Goal: Navigation & Orientation: Find specific page/section

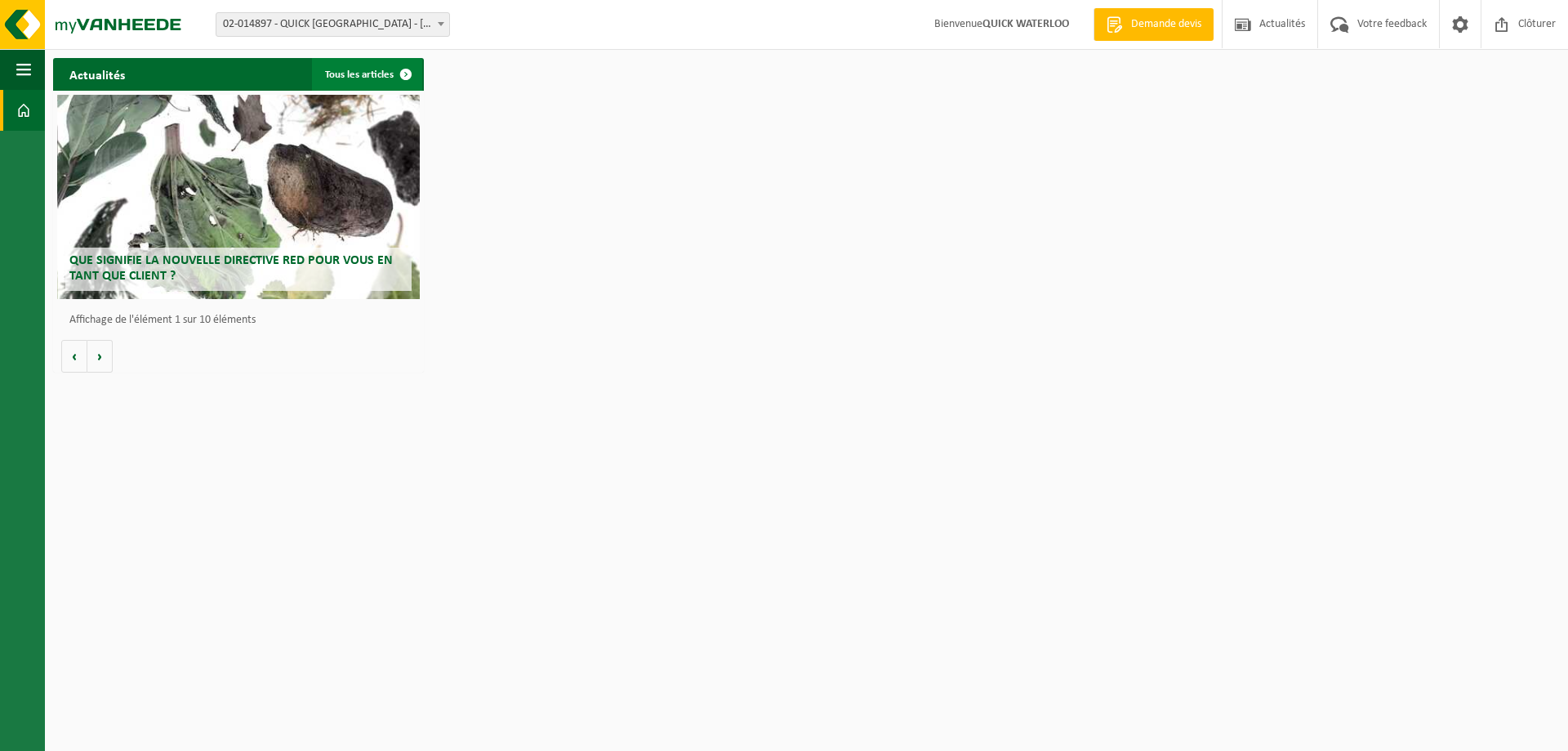
click at [335, 70] on link "Tous les articles" at bounding box center [367, 74] width 110 height 33
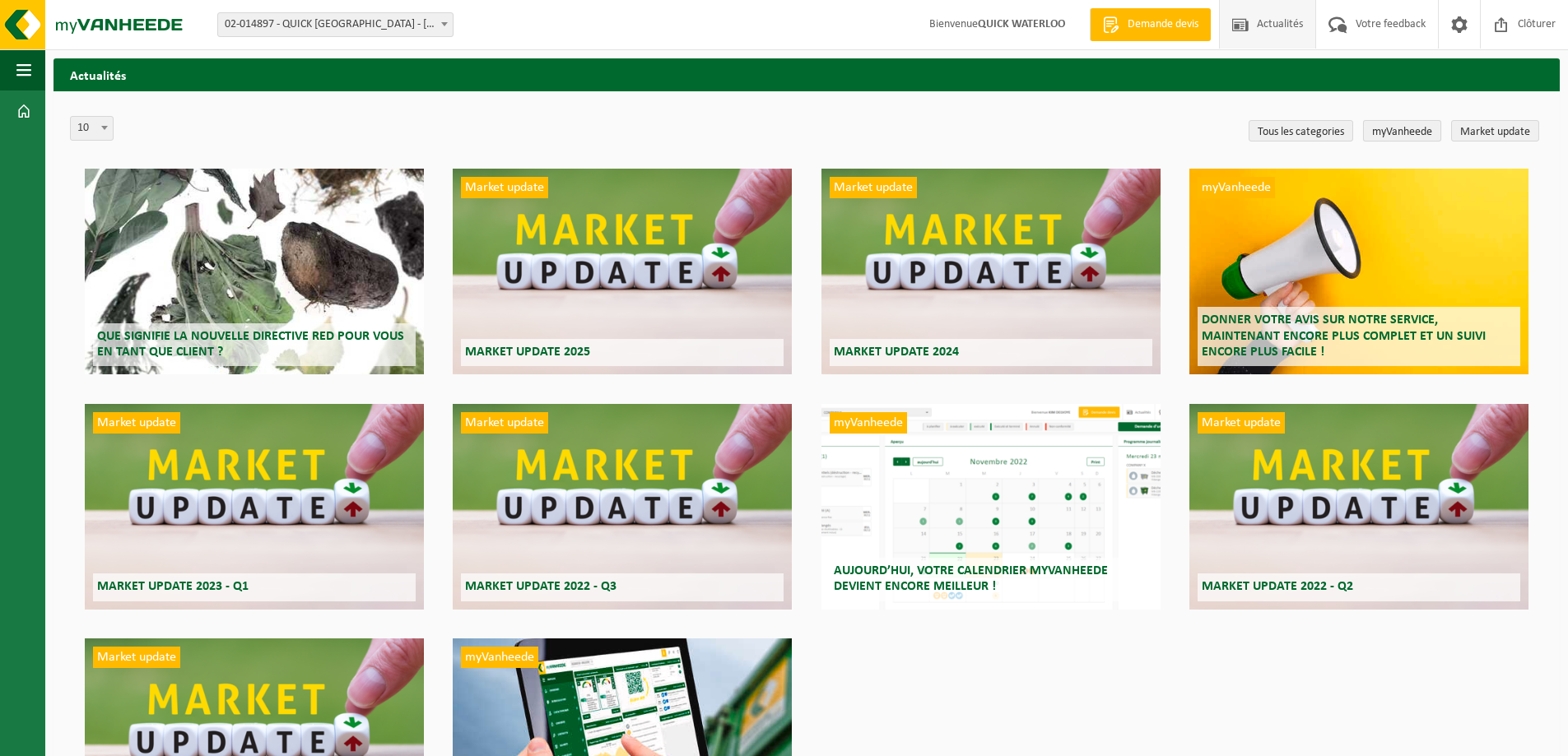
click at [1383, 127] on link "myVanheede" at bounding box center [1401, 130] width 78 height 21
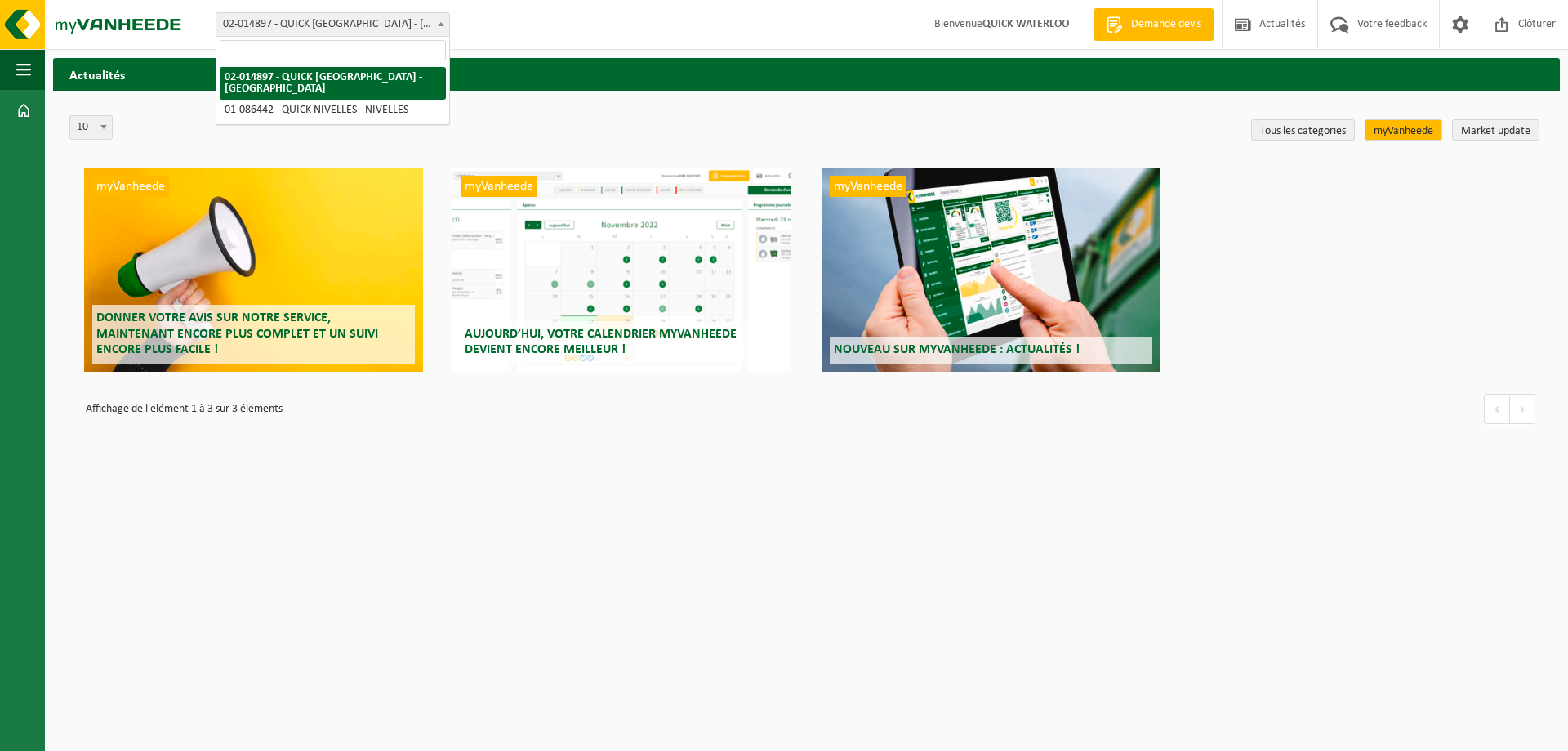
click at [437, 17] on span at bounding box center [441, 24] width 16 height 21
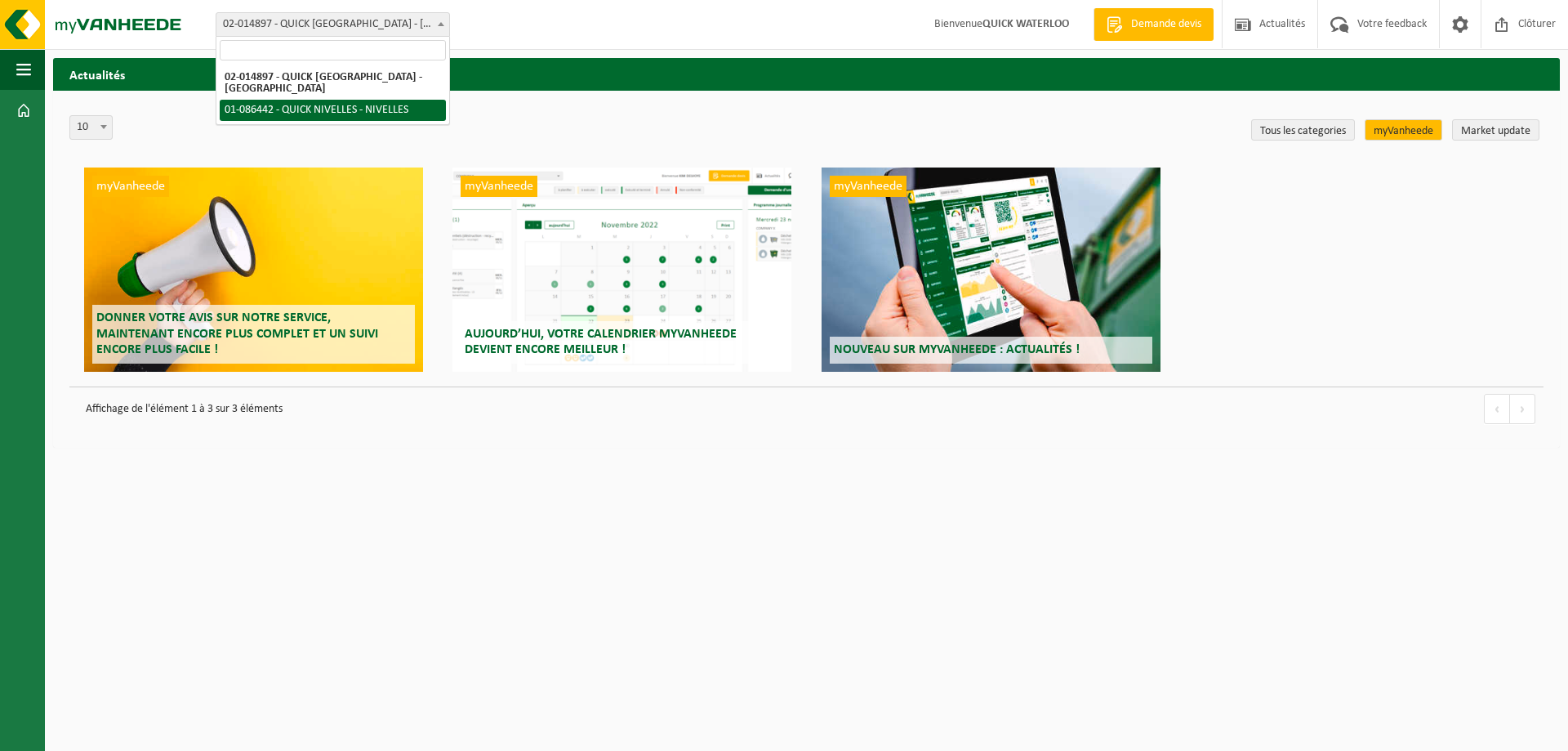
select select "85375"
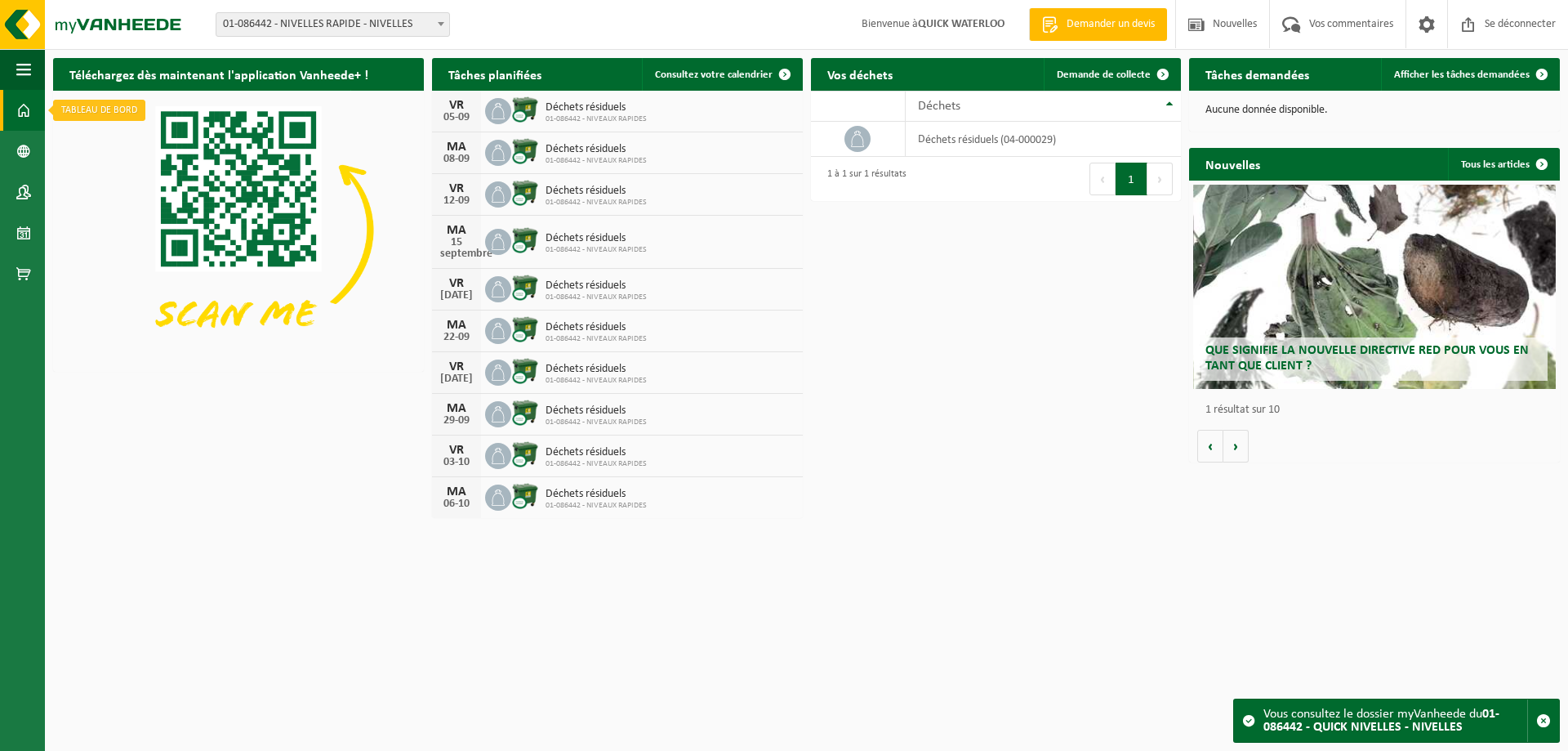
click at [25, 108] on span at bounding box center [23, 110] width 15 height 41
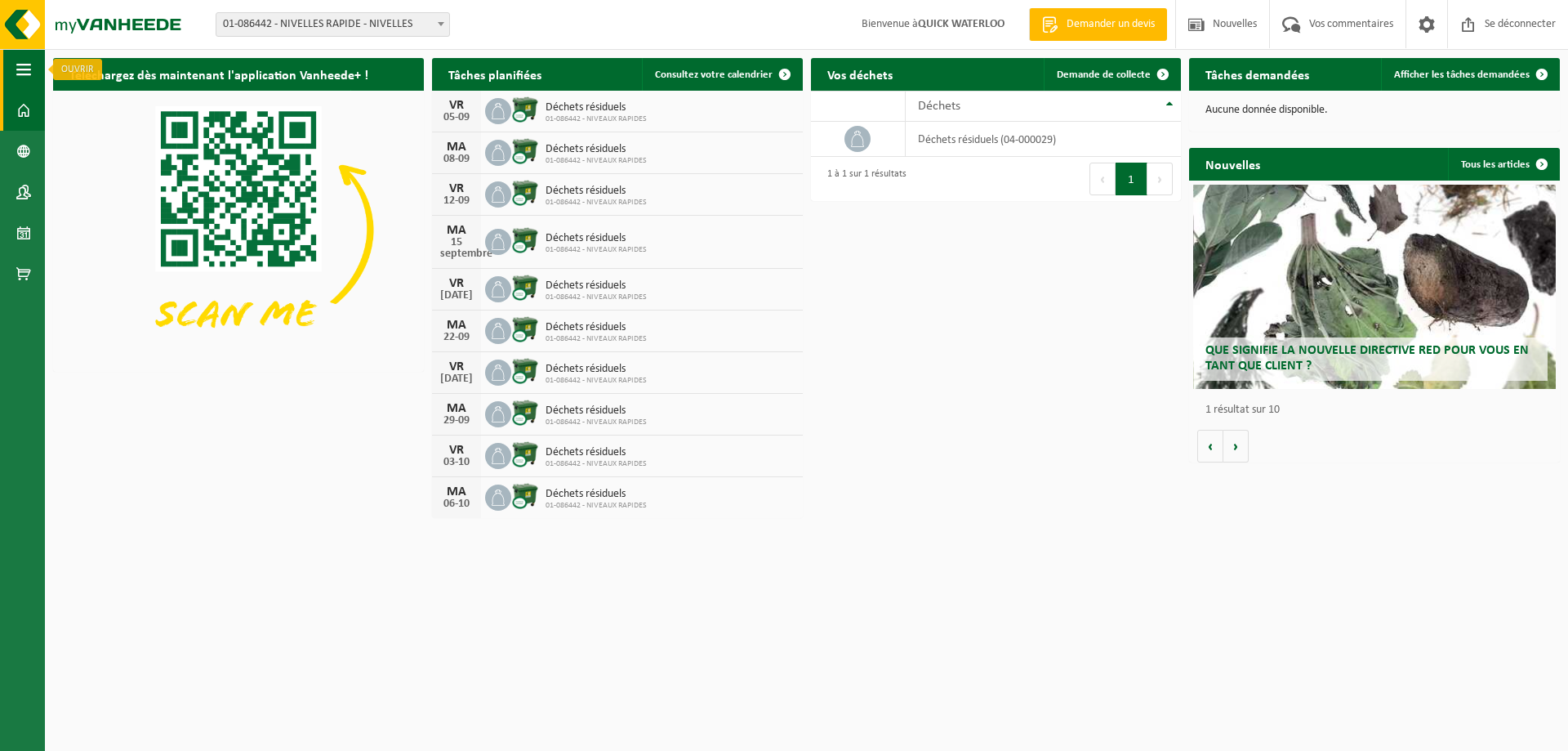
click at [25, 65] on span "button" at bounding box center [23, 69] width 15 height 41
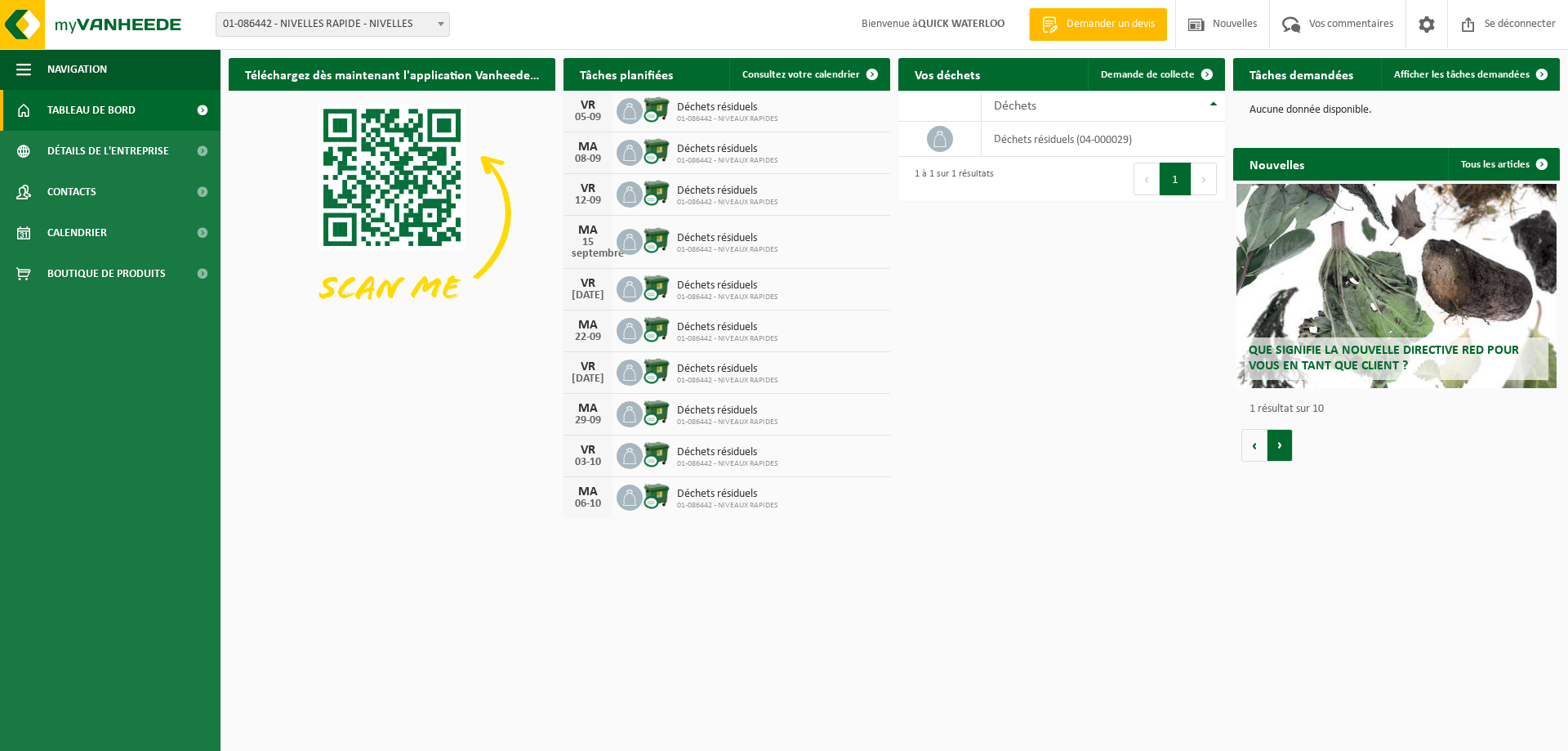
click at [1276, 447] on button "Suivant" at bounding box center [1280, 445] width 26 height 33
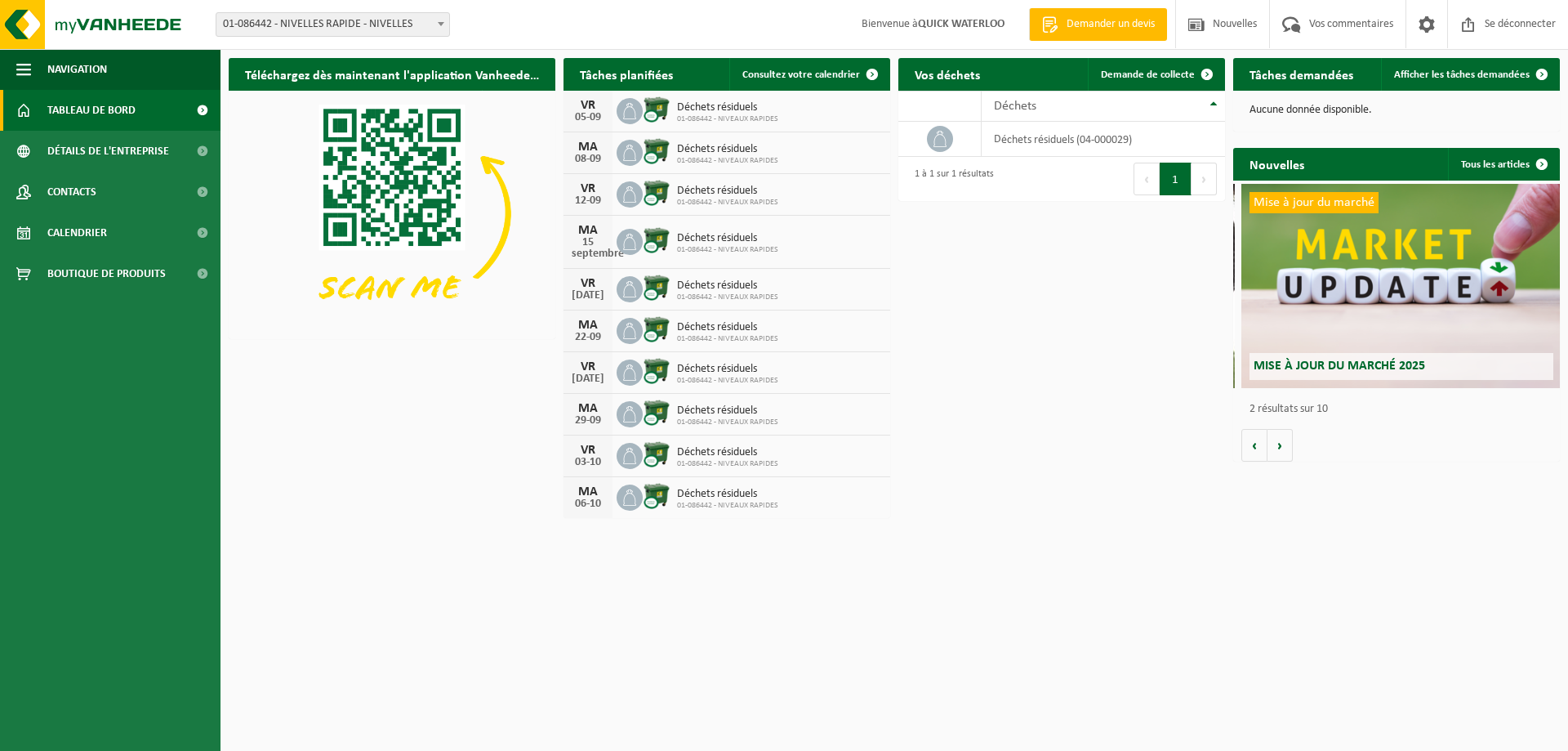
scroll to position [0, 327]
click at [1276, 468] on div "Nouvelles Tous les articles Que signifie la nouvelle directive RED pour vous en…" at bounding box center [1396, 304] width 335 height 330
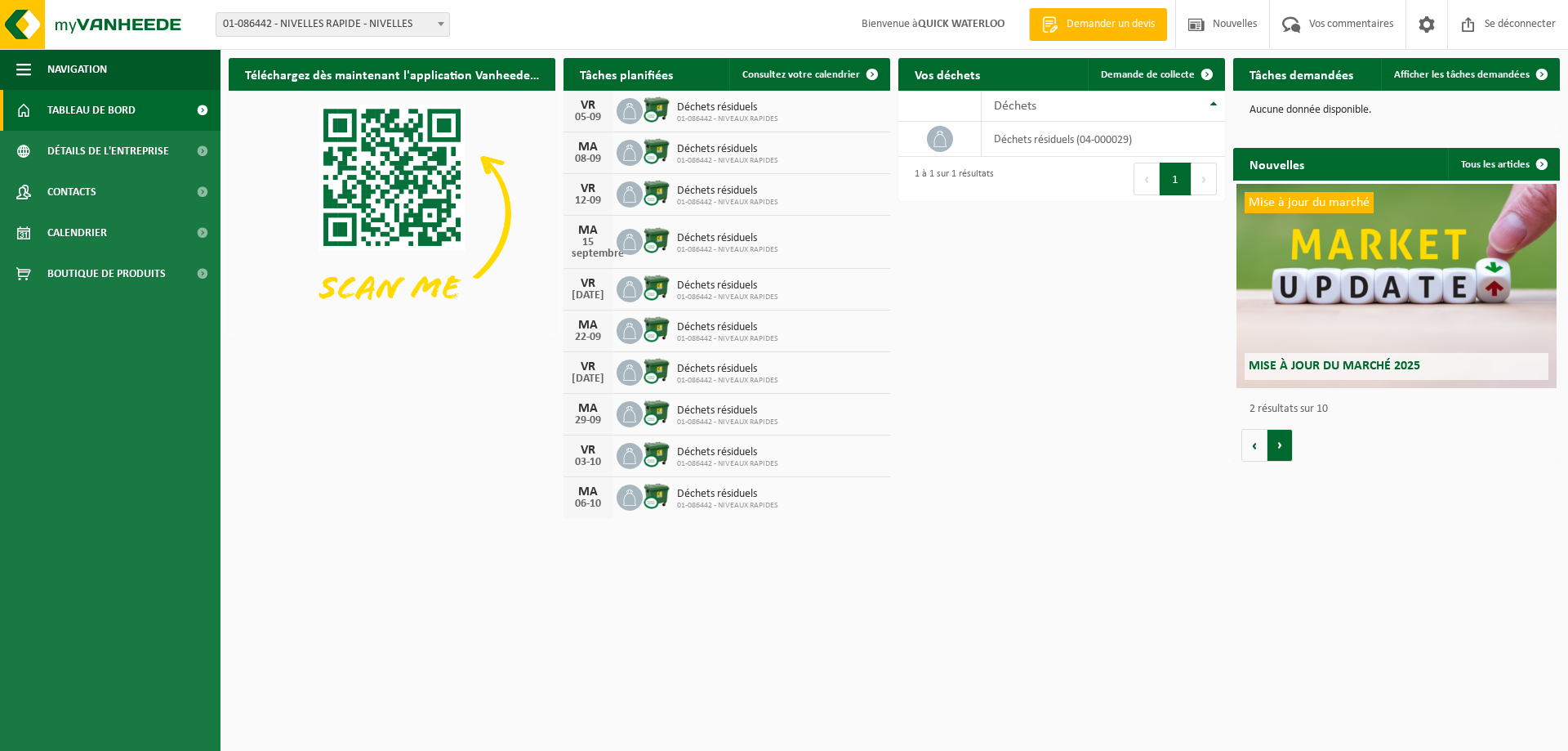
click at [1283, 447] on button "Suivant" at bounding box center [1280, 445] width 26 height 33
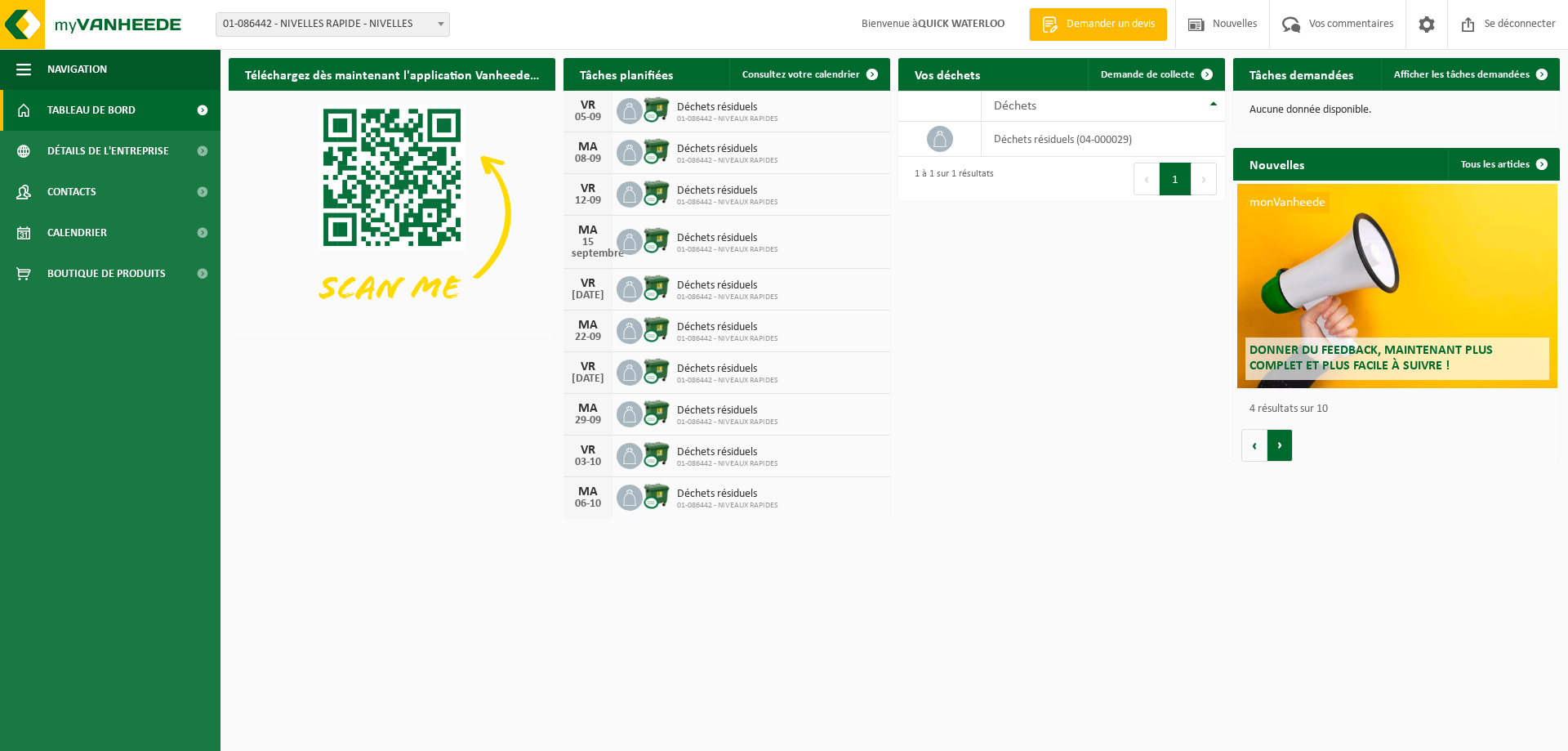
scroll to position [0, 981]
click at [1283, 447] on button "Suivant" at bounding box center [1280, 445] width 26 height 33
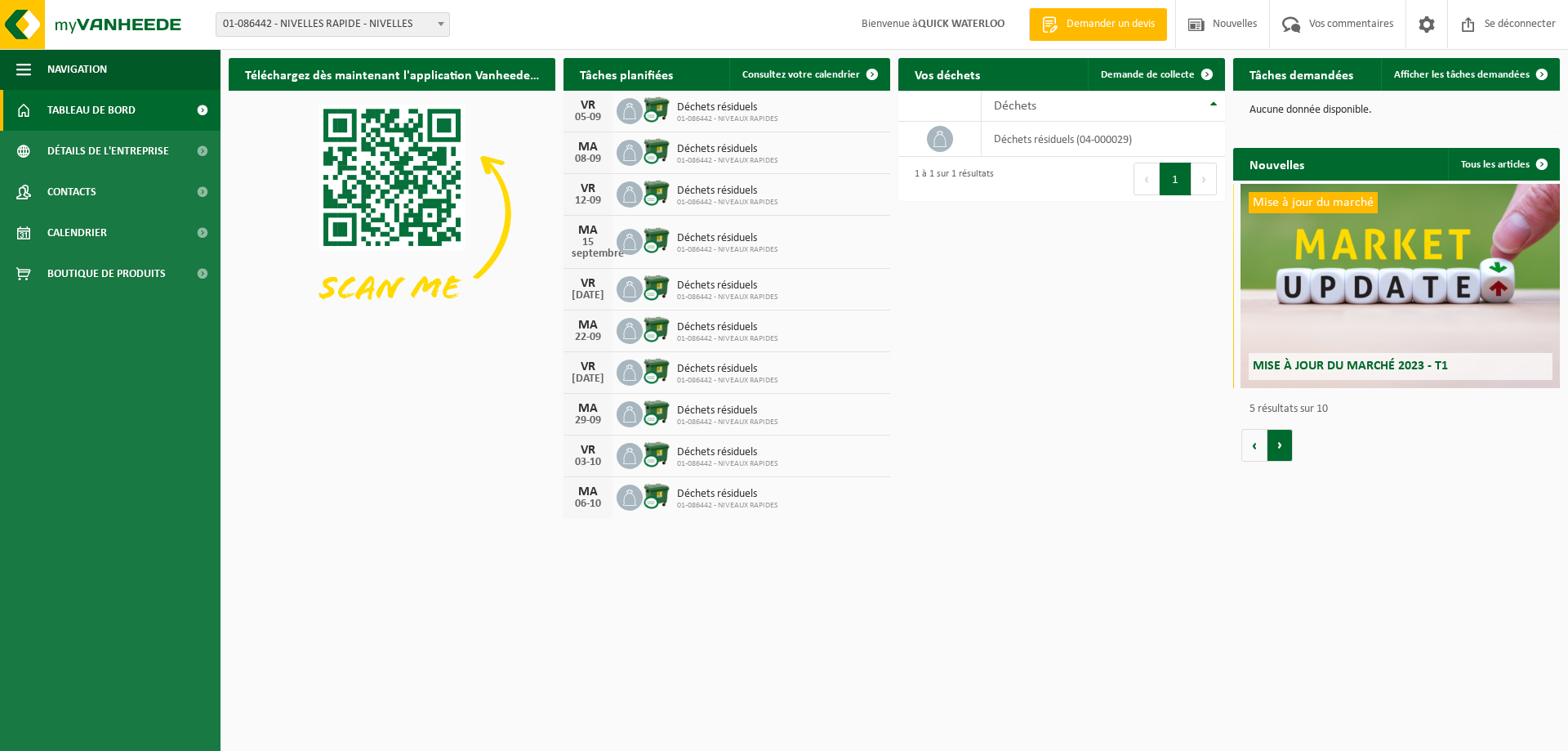
scroll to position [0, 1307]
click at [1283, 447] on button "Suivant" at bounding box center [1280, 445] width 26 height 33
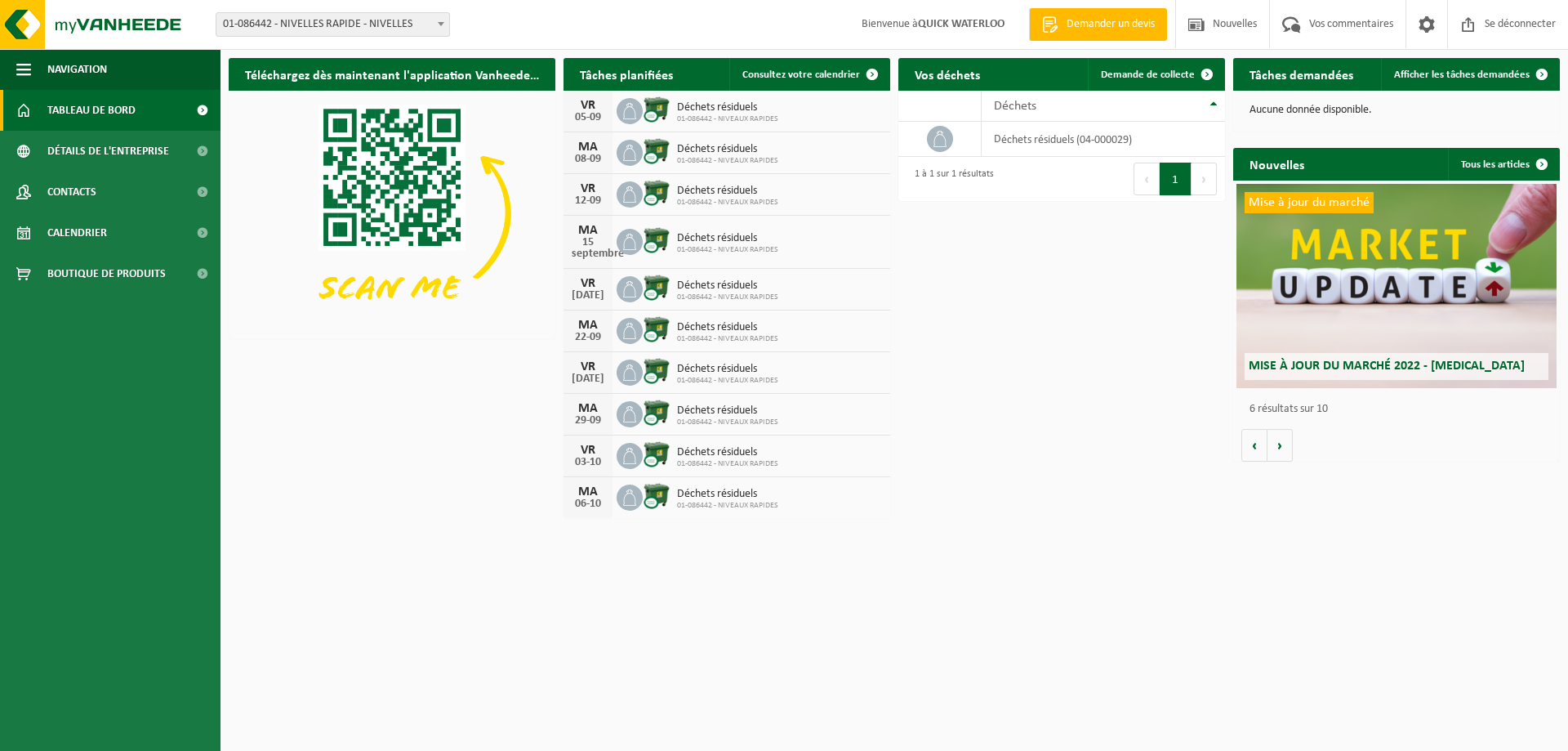
click at [957, 78] on font "Vos déchets" at bounding box center [948, 75] width 66 height 13
click at [152, 146] on font "Détails de l'entreprise" at bounding box center [107, 152] width 122 height 12
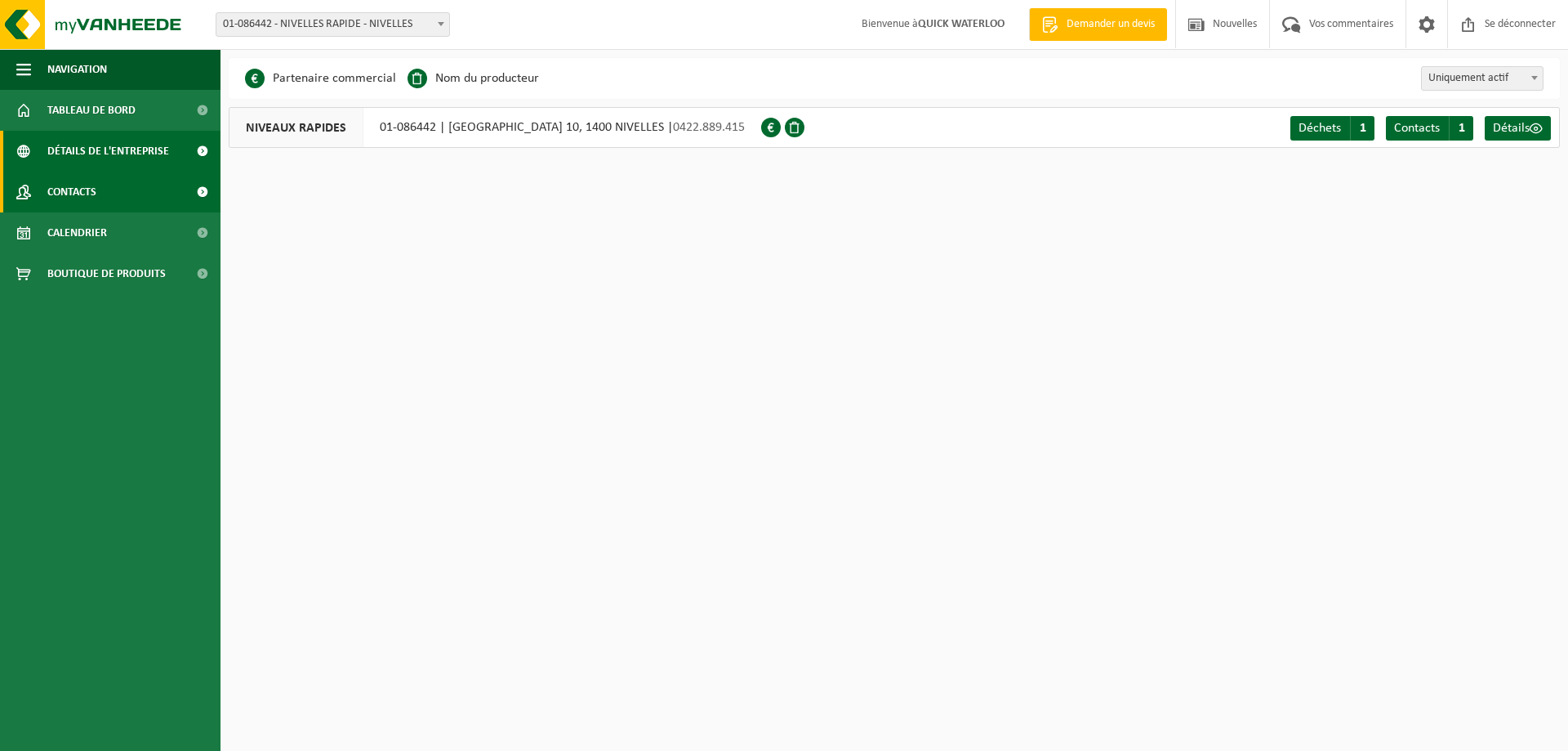
click at [198, 186] on span at bounding box center [201, 192] width 36 height 41
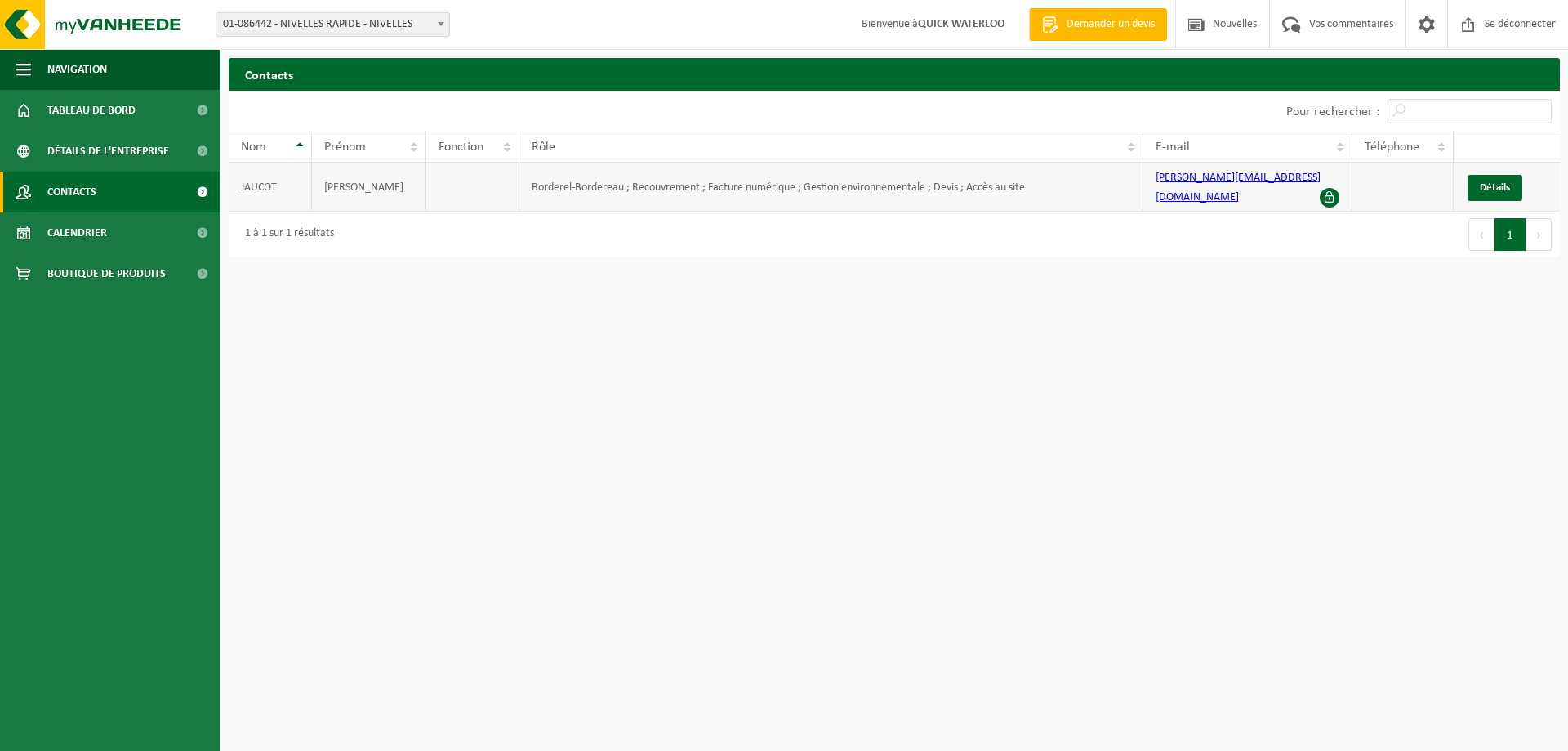
click at [1330, 188] on span at bounding box center [1330, 198] width 20 height 20
click at [1275, 190] on td "jean-pierre@jaucot.com" at bounding box center [1248, 186] width 209 height 49
click at [1278, 185] on td "jean-pierre@jaucot.com" at bounding box center [1248, 186] width 209 height 49
click at [1499, 182] on font "Détails" at bounding box center [1495, 187] width 30 height 11
click at [720, 417] on html "Bifurquer: 02-014897 - QUICK WATERLOO - WATERLOO 01-086442 - NIVELLES RAPIDE - …" at bounding box center [784, 376] width 1568 height 751
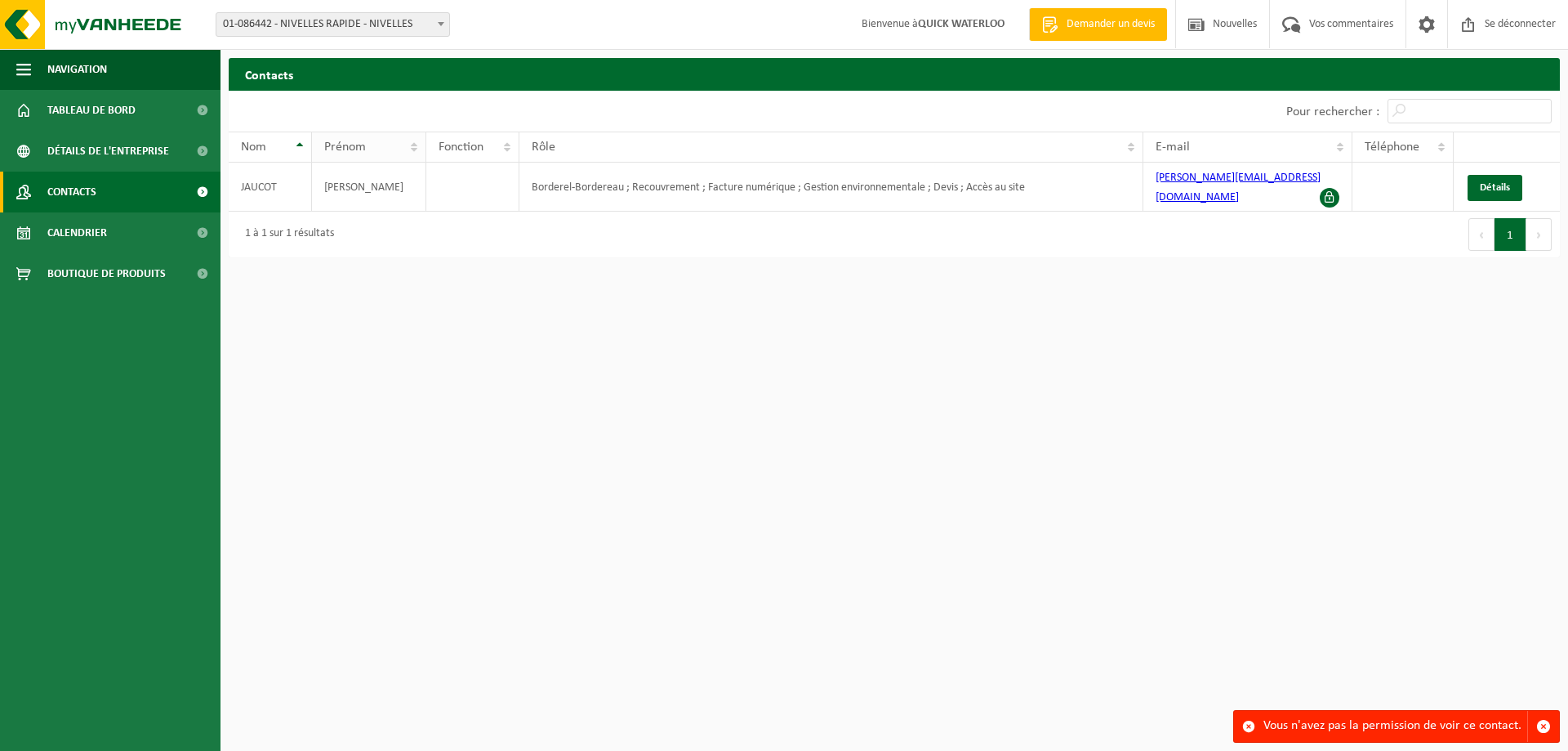
click at [386, 145] on div "Prénom" at bounding box center [364, 146] width 80 height 13
click at [414, 149] on th "Prénom" at bounding box center [369, 146] width 114 height 31
click at [414, 140] on th "Prénom" at bounding box center [369, 146] width 114 height 31
click at [132, 264] on span "Boutique de produits" at bounding box center [106, 273] width 118 height 41
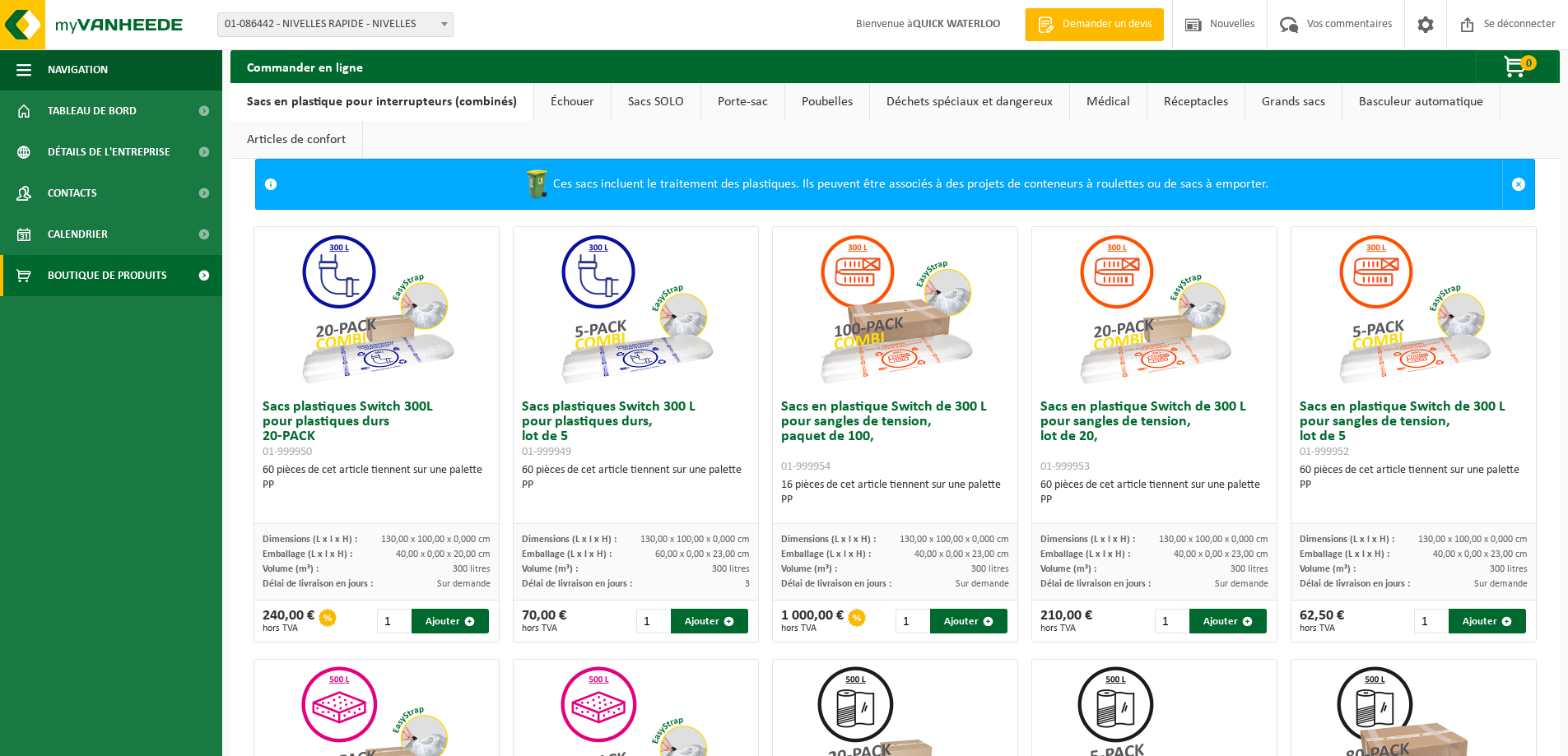
scroll to position [4, 0]
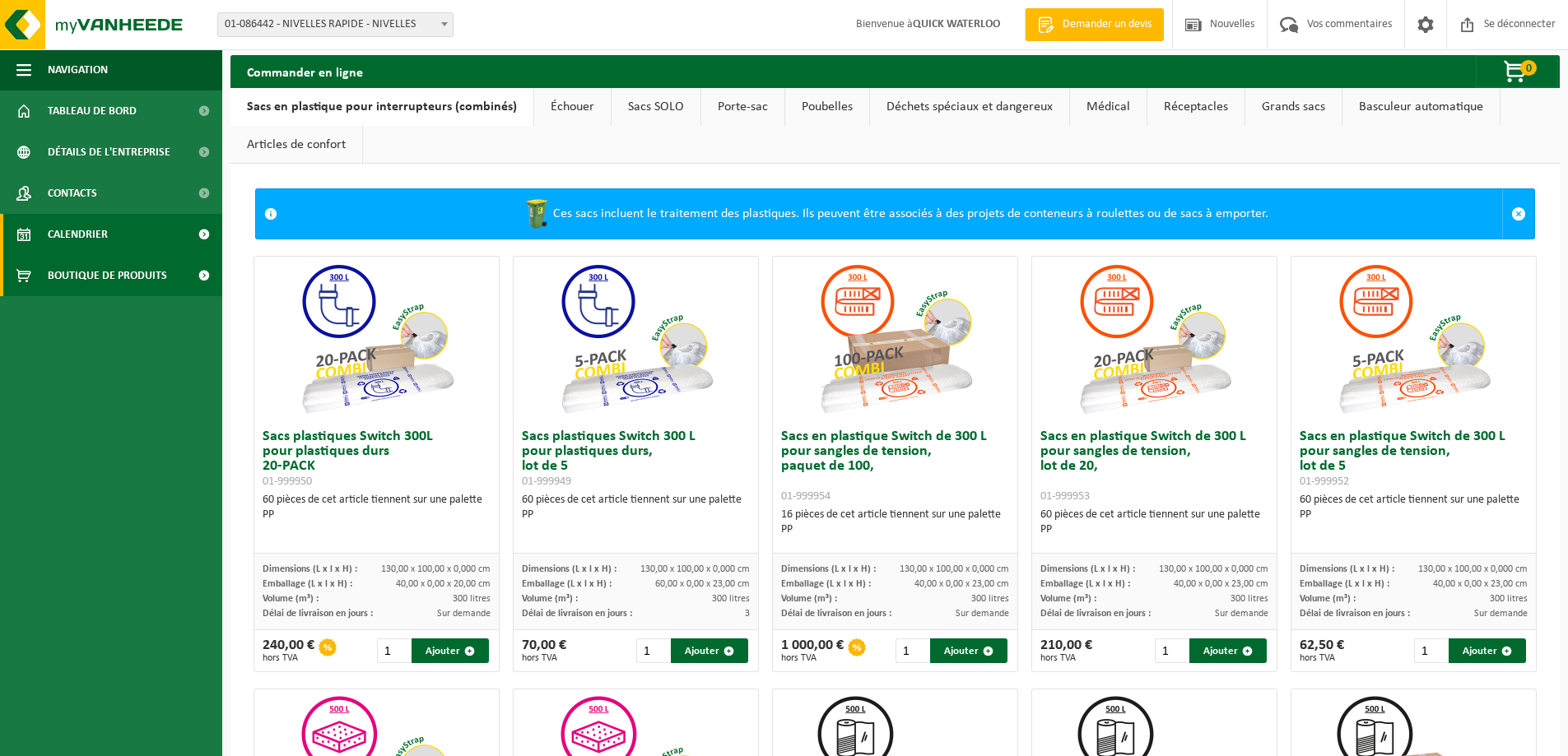
click at [110, 238] on link "Calendrier" at bounding box center [111, 234] width 223 height 41
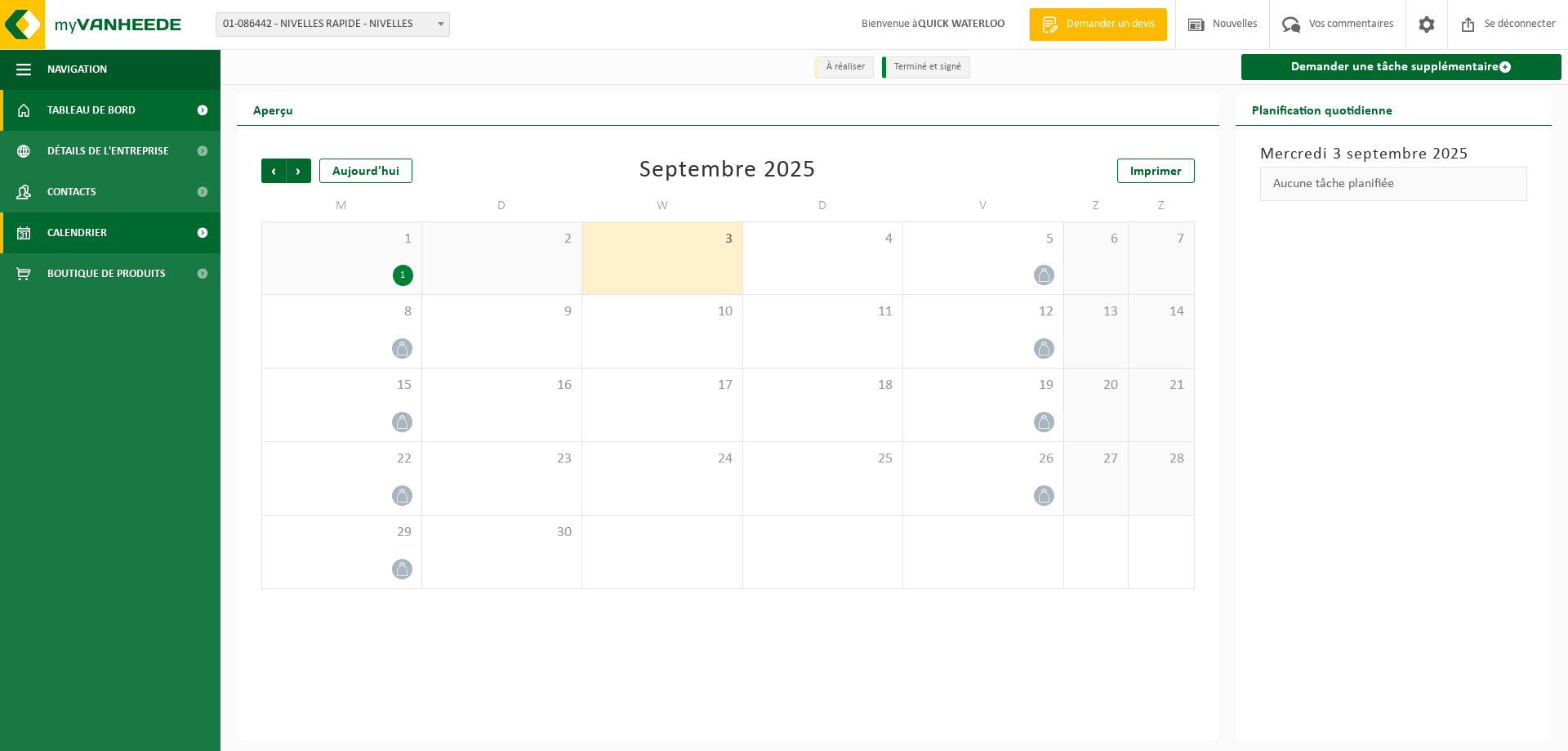
click at [129, 108] on font "Tableau de bord" at bounding box center [91, 111] width 88 height 12
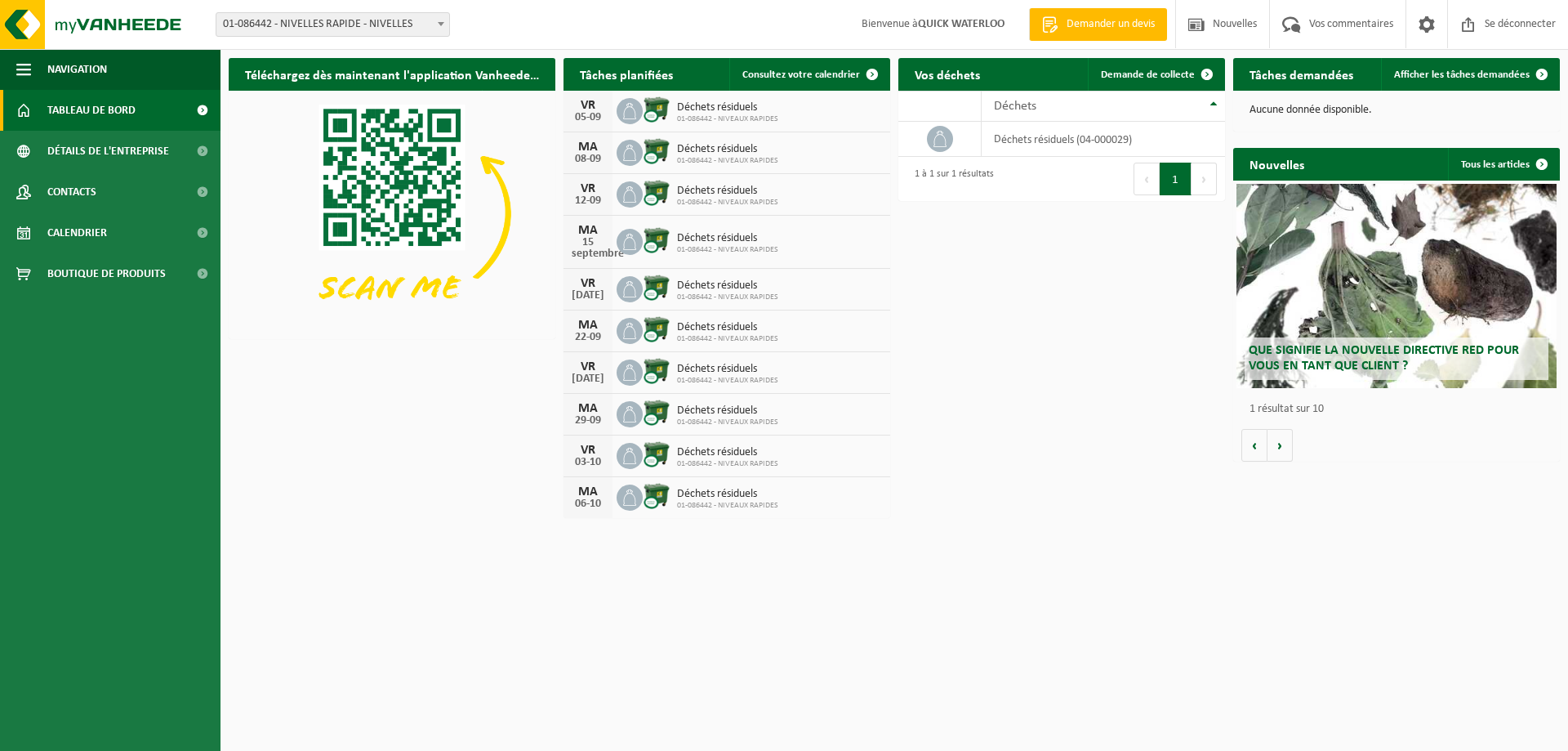
click at [414, 203] on img at bounding box center [392, 213] width 327 height 245
click at [1466, 69] on font "Afficher les tâches demandées" at bounding box center [1462, 75] width 136 height 11
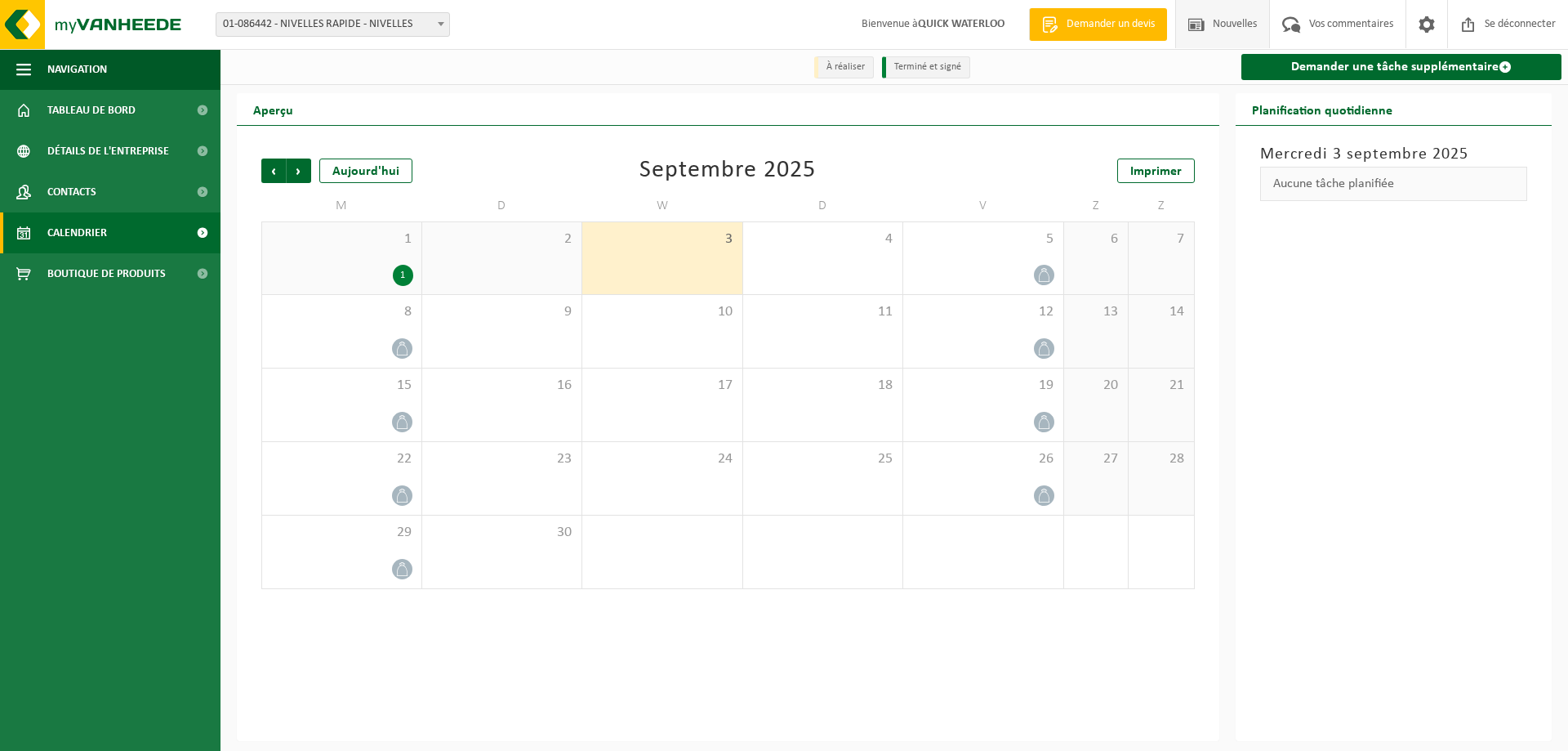
click at [1228, 25] on font "Nouvelles" at bounding box center [1235, 24] width 44 height 12
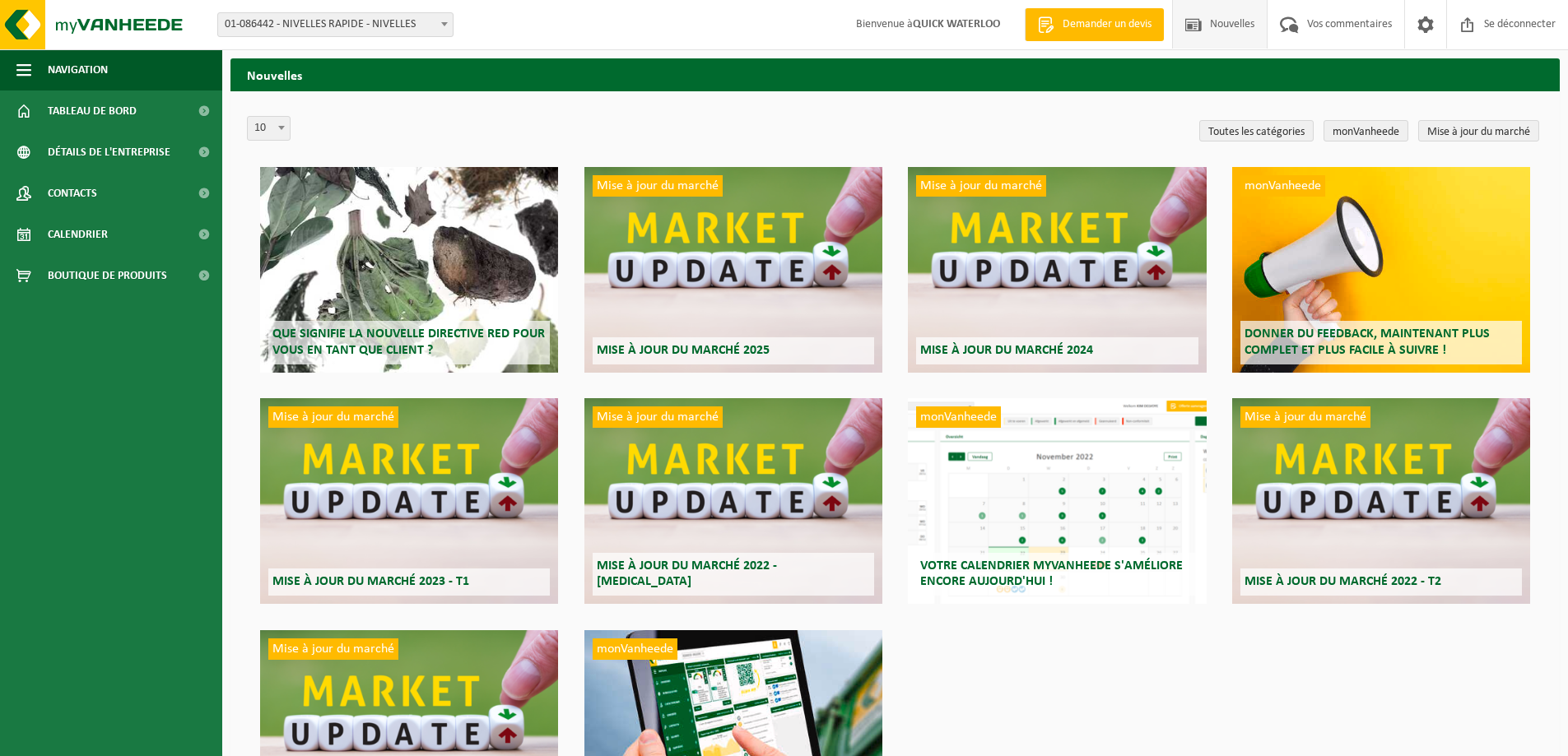
click at [75, 569] on ul "Navigation Demander un devis Nouvelles Vos commentaires Se déconnecter Tableau …" at bounding box center [111, 402] width 223 height 707
click at [21, 64] on span "button" at bounding box center [23, 70] width 15 height 41
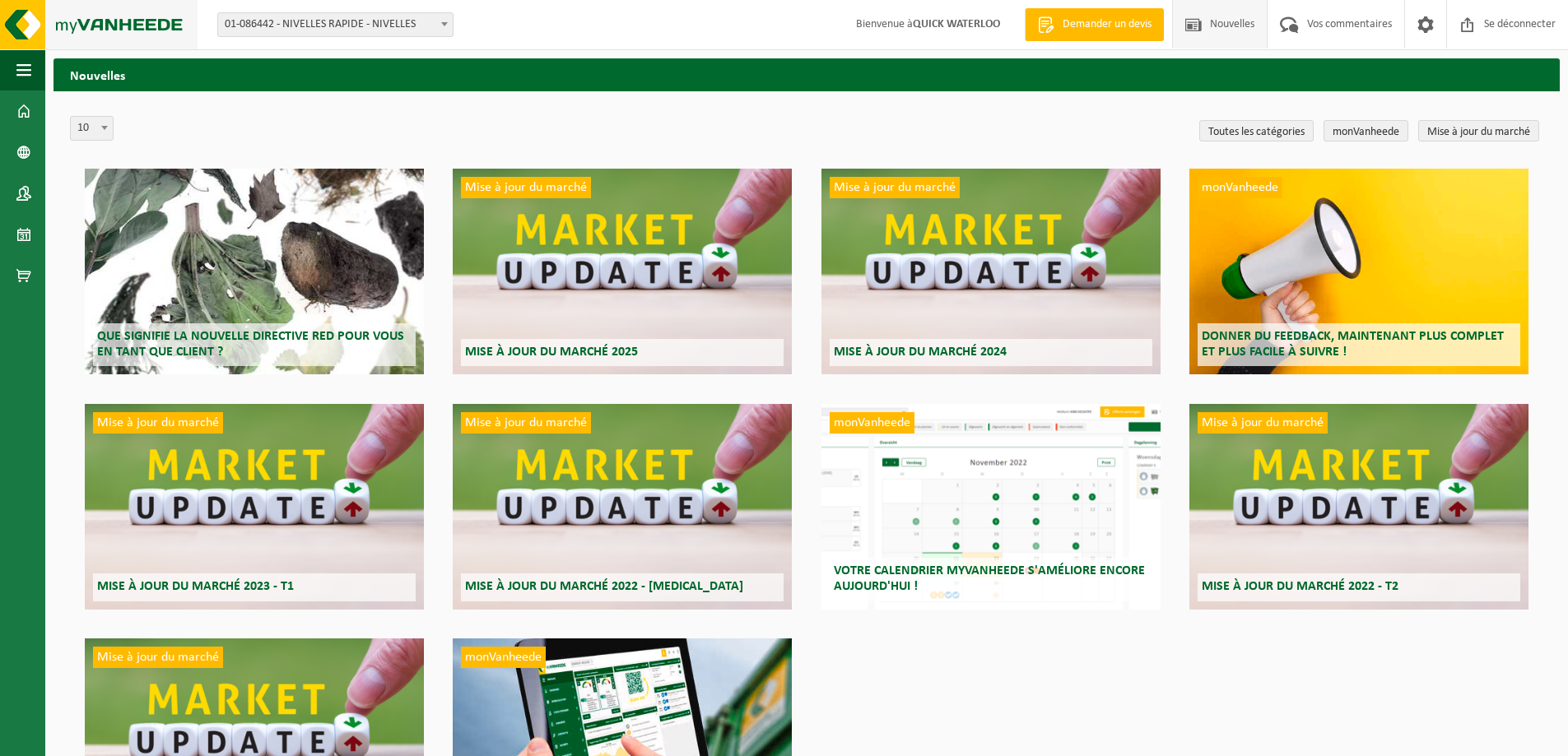
click at [31, 26] on img at bounding box center [98, 24] width 198 height 49
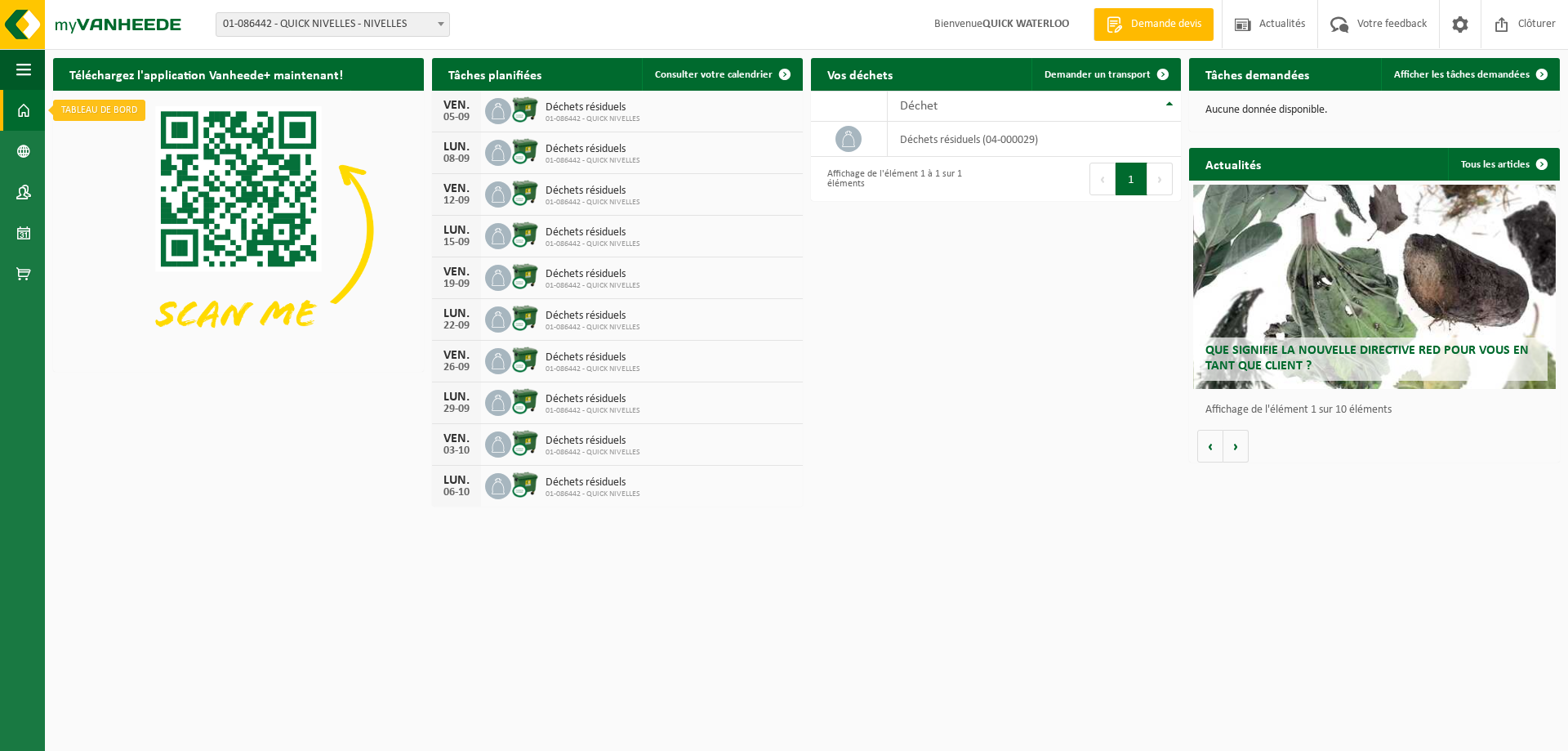
click at [16, 106] on span at bounding box center [23, 110] width 15 height 41
click at [26, 190] on span at bounding box center [23, 192] width 15 height 41
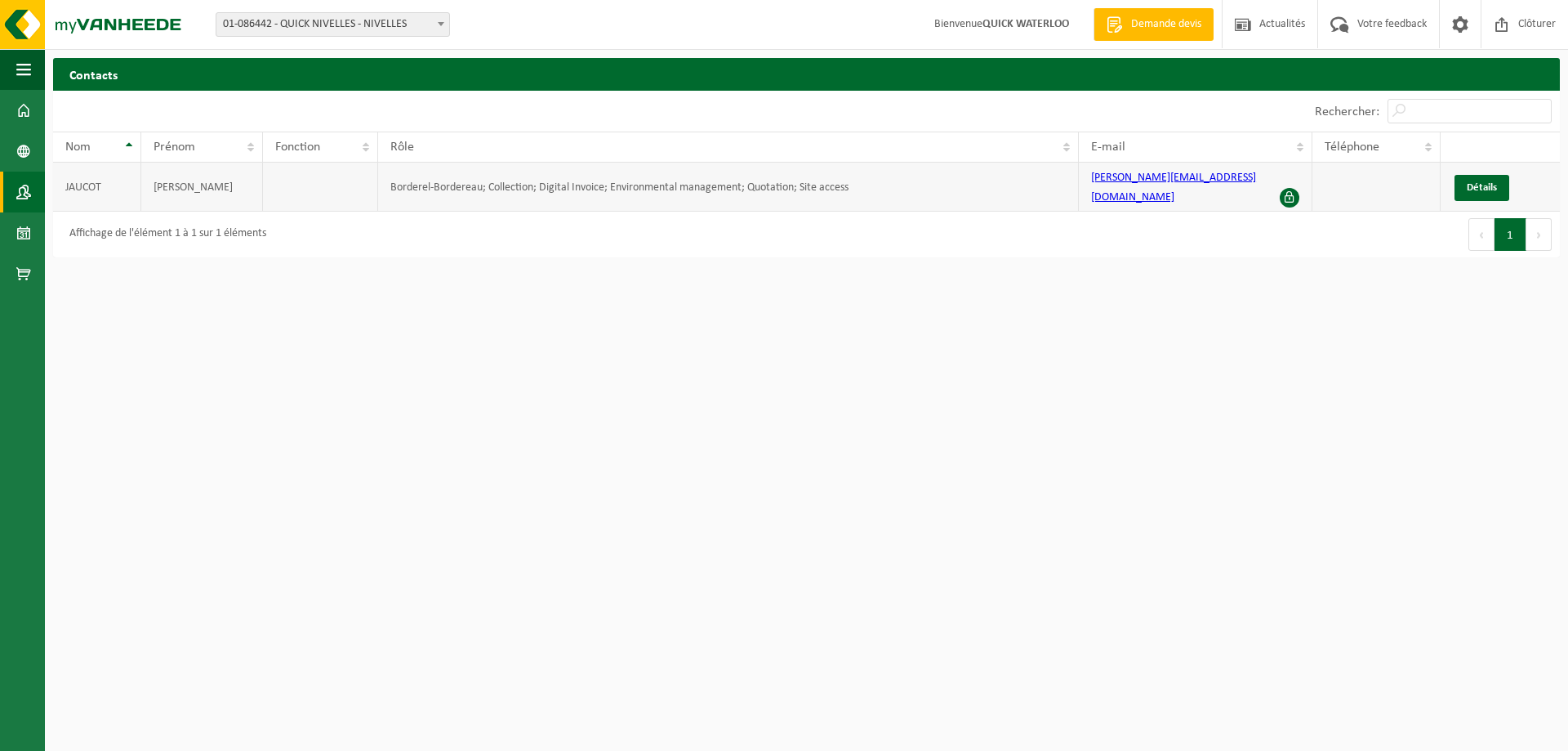
click at [620, 182] on td "Borderel-Bordereau; Collection; Digital Invoice; Environmental management; Quot…" at bounding box center [729, 186] width 701 height 49
click at [434, 257] on html "Site: 02-014897 - QUICK WATERLOO - WATERLOO 01-086442 - QUICK NIVELLES - NIVELL…" at bounding box center [784, 376] width 1568 height 751
click at [21, 264] on span at bounding box center [23, 273] width 15 height 41
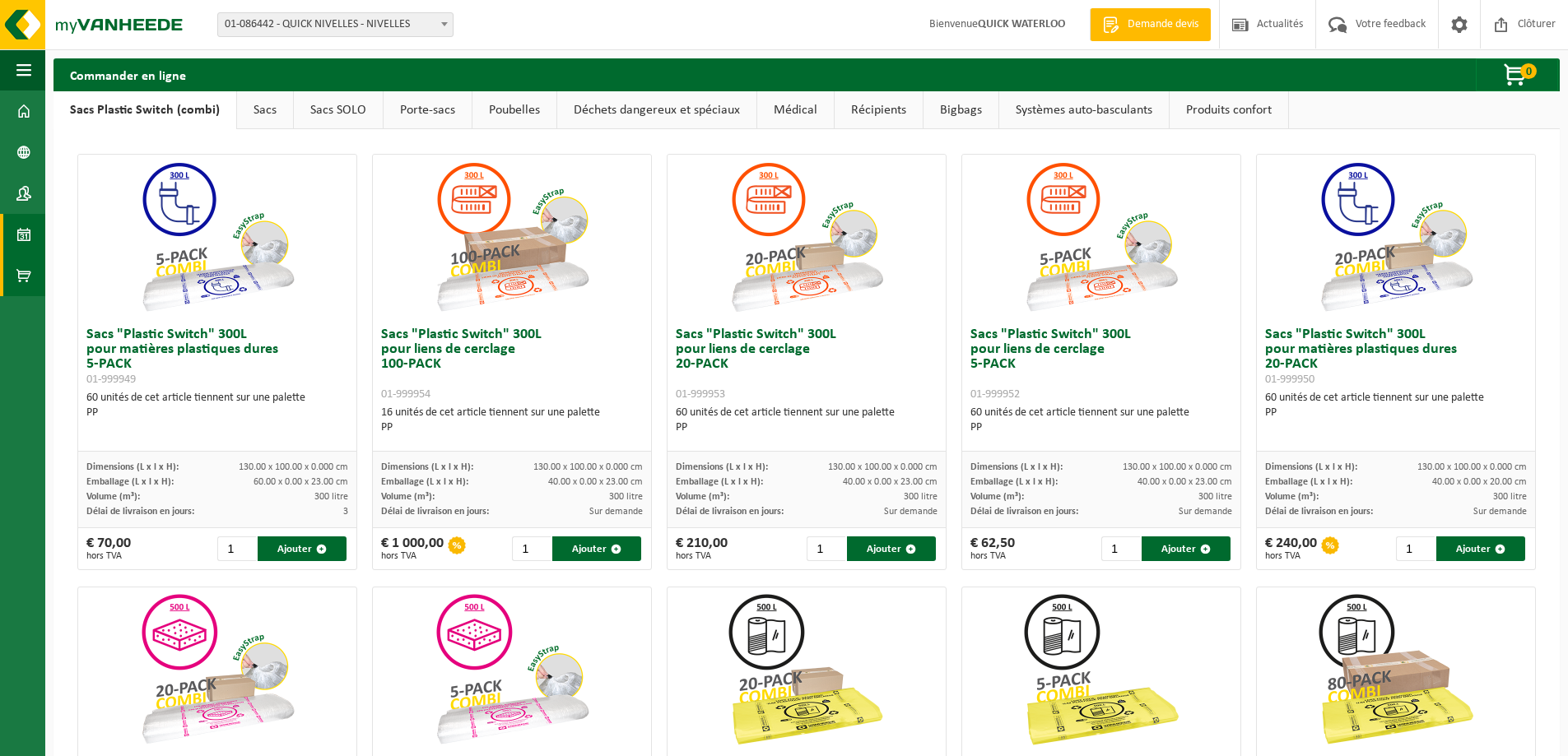
click at [26, 233] on span at bounding box center [23, 234] width 15 height 41
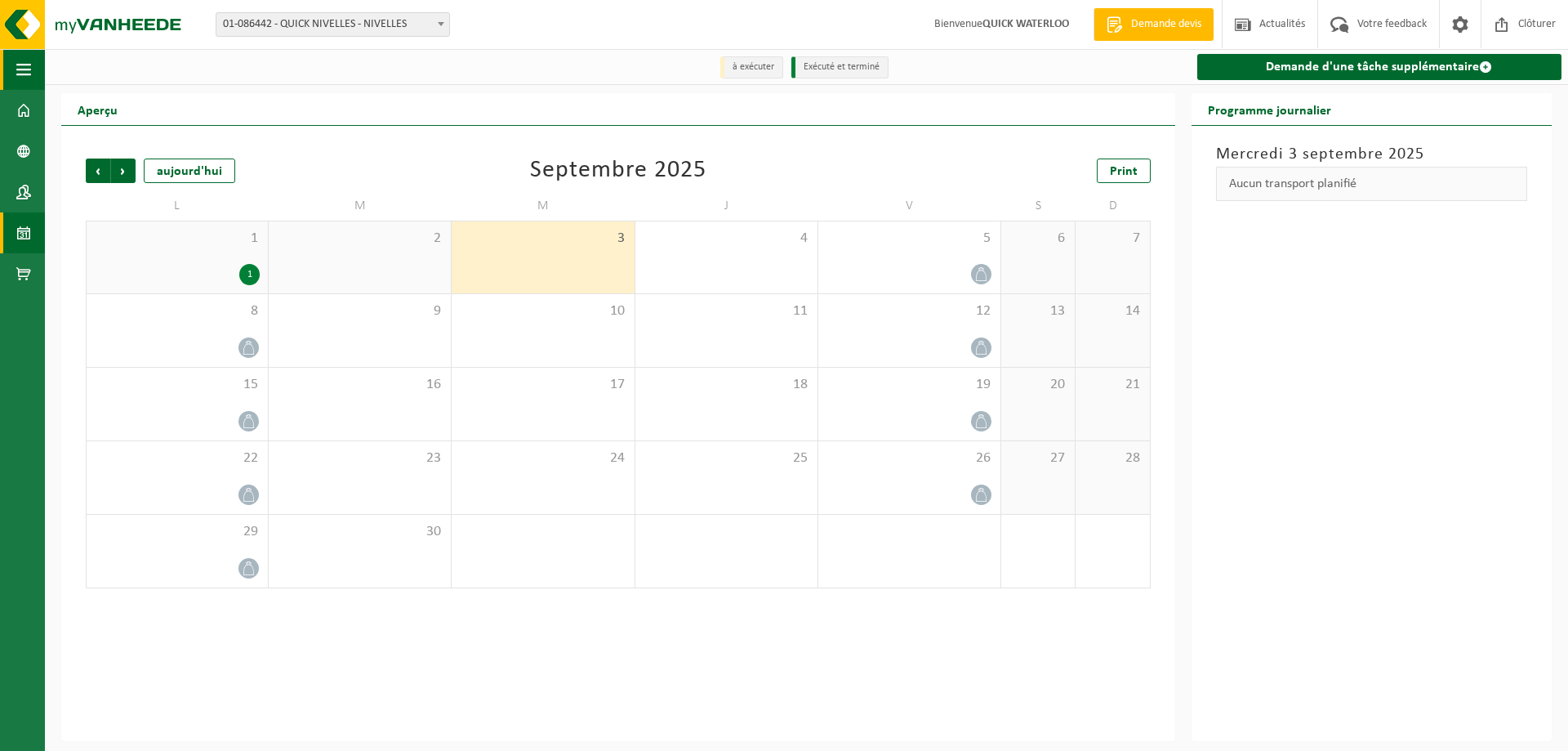
click at [20, 64] on span "button" at bounding box center [23, 69] width 15 height 41
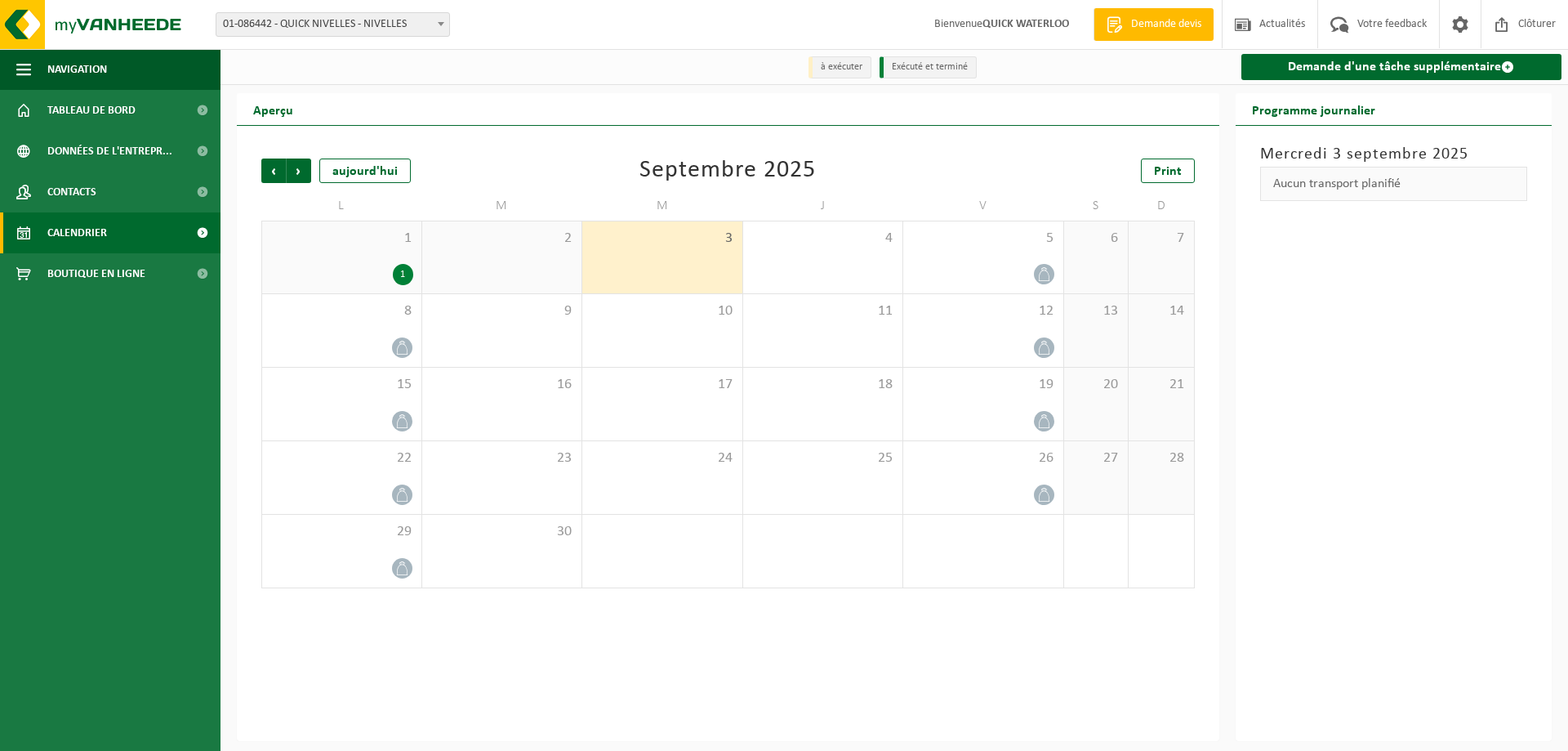
drag, startPoint x: 77, startPoint y: 429, endPoint x: 81, endPoint y: 522, distance: 93.1
click at [85, 526] on ul "Navigation Demande devis Actualités Votre feedback Clôturer Tableau de bord Don…" at bounding box center [110, 399] width 221 height 702
click at [36, 23] on img at bounding box center [98, 24] width 196 height 49
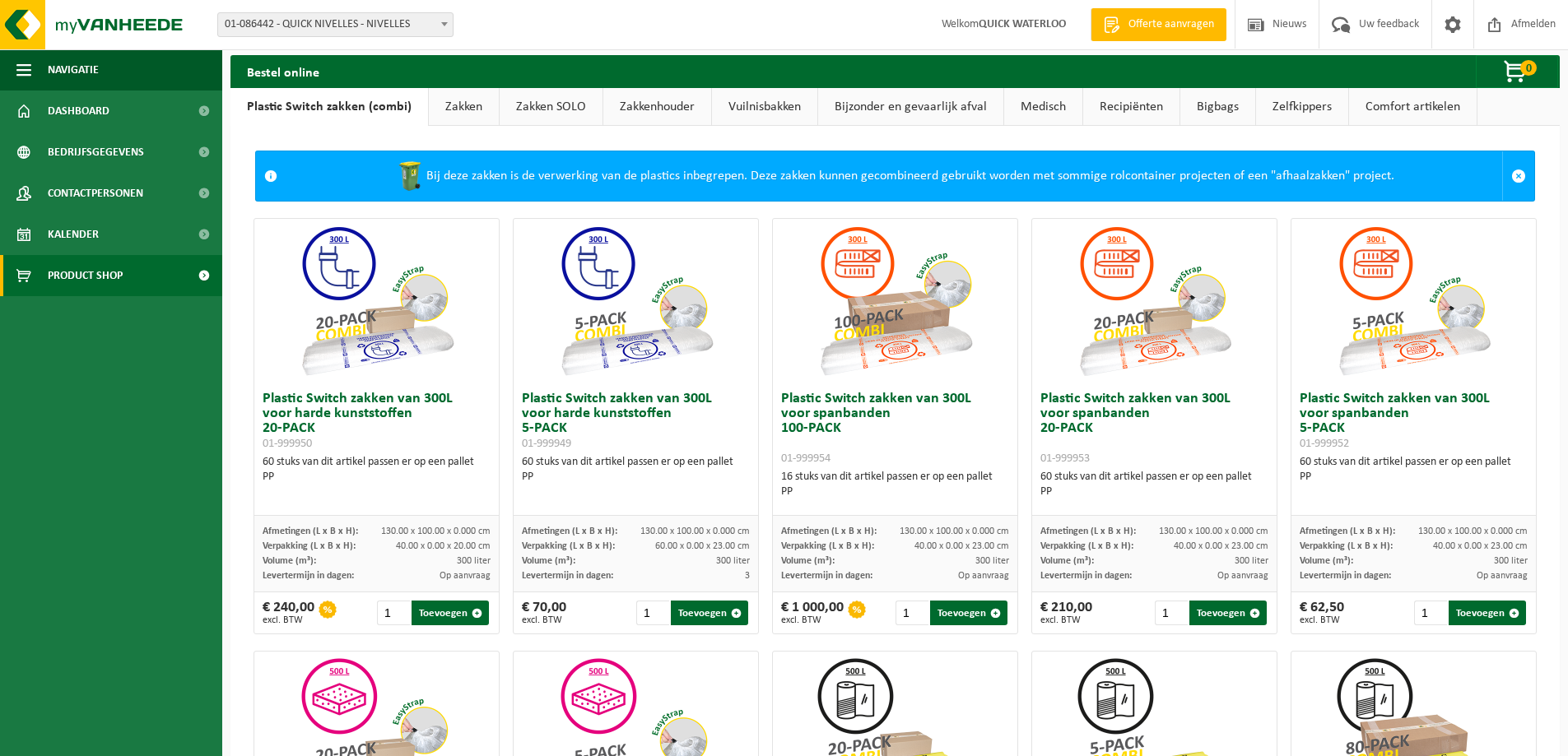
scroll to position [4, 0]
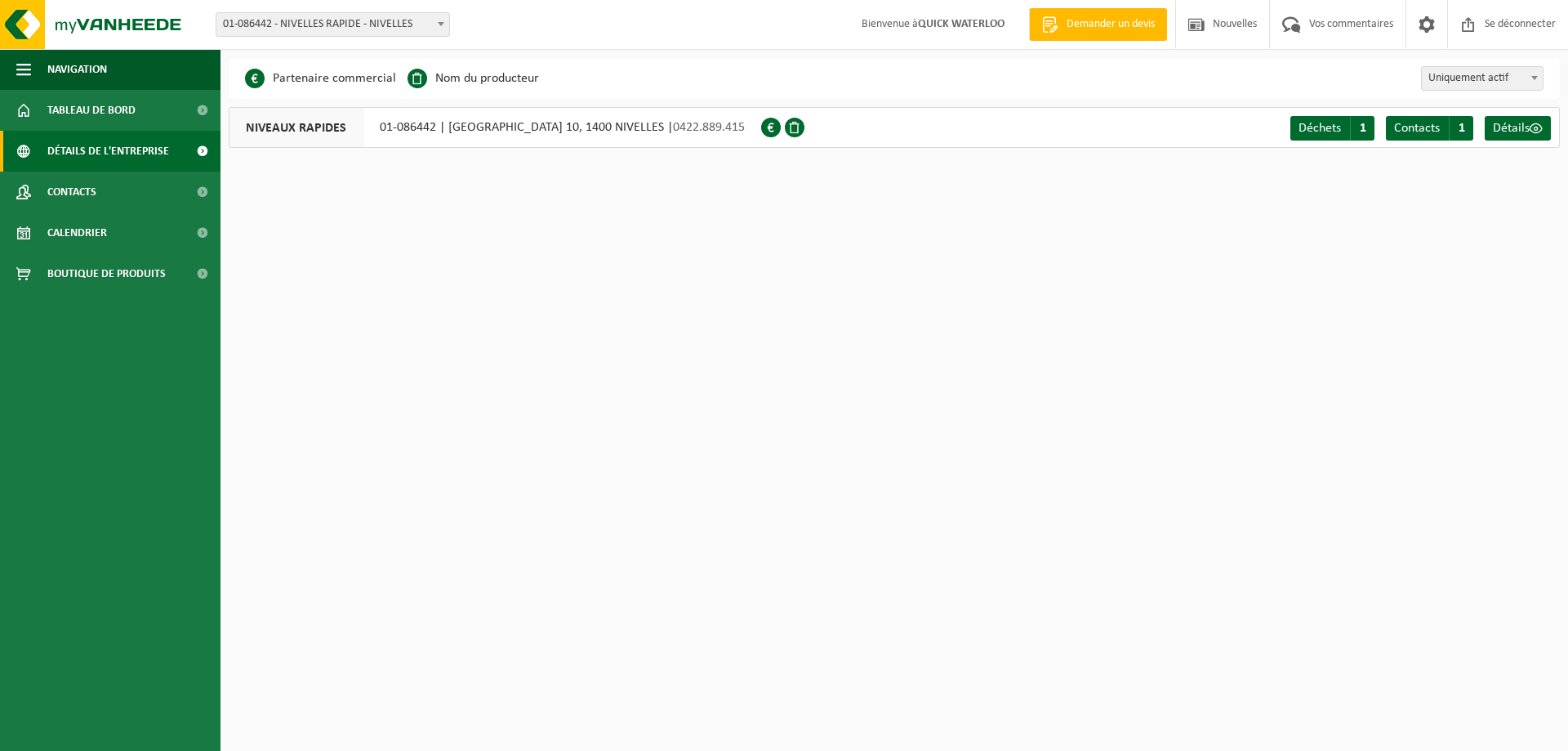
click at [761, 120] on div at bounding box center [784, 128] width 47 height 41
click at [766, 123] on span at bounding box center [771, 128] width 20 height 20
click at [944, 28] on font "QUICK WATERLOO" at bounding box center [962, 24] width 87 height 12
click at [1538, 121] on link "Détails" at bounding box center [1517, 129] width 67 height 25
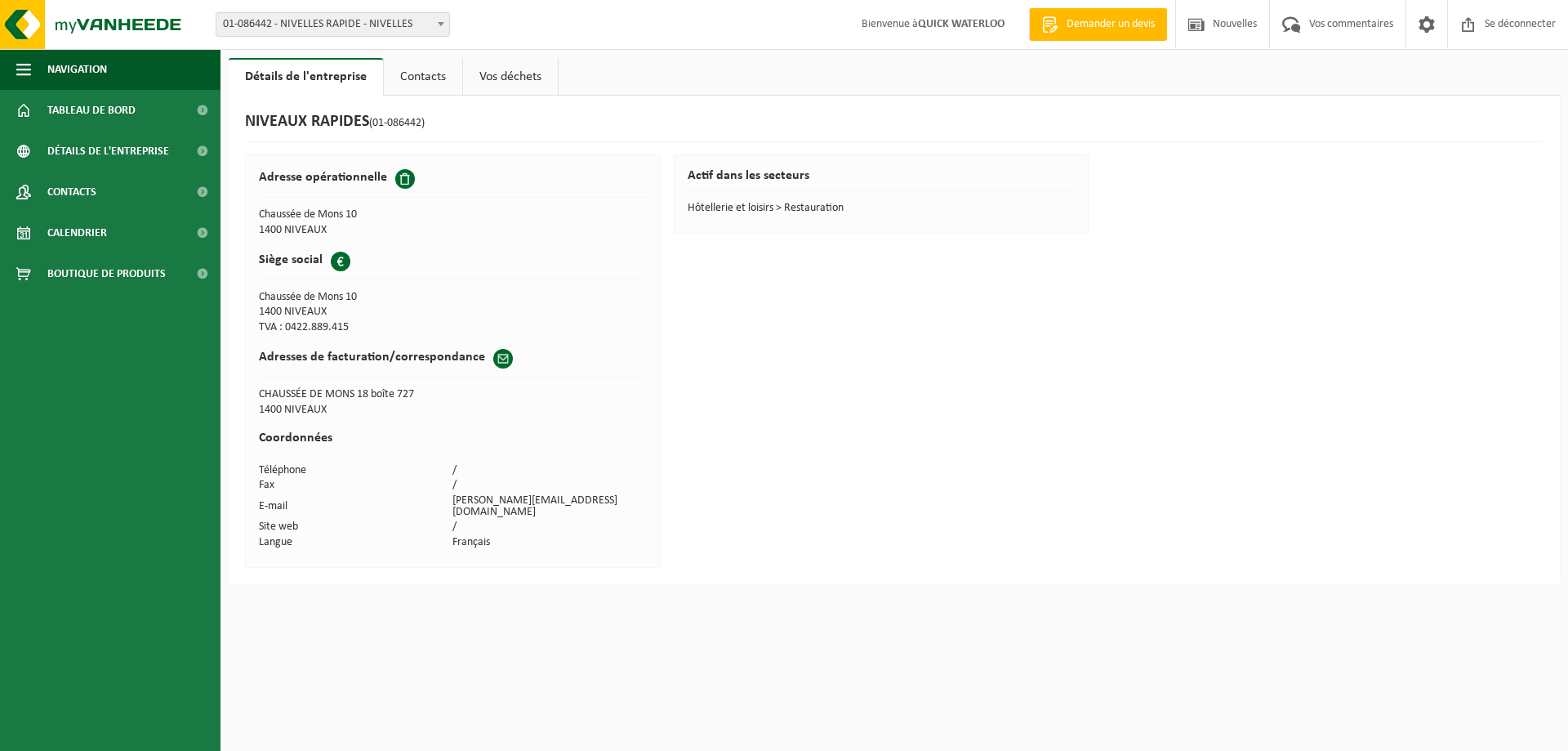
click at [425, 81] on font "Contacts" at bounding box center [423, 76] width 46 height 13
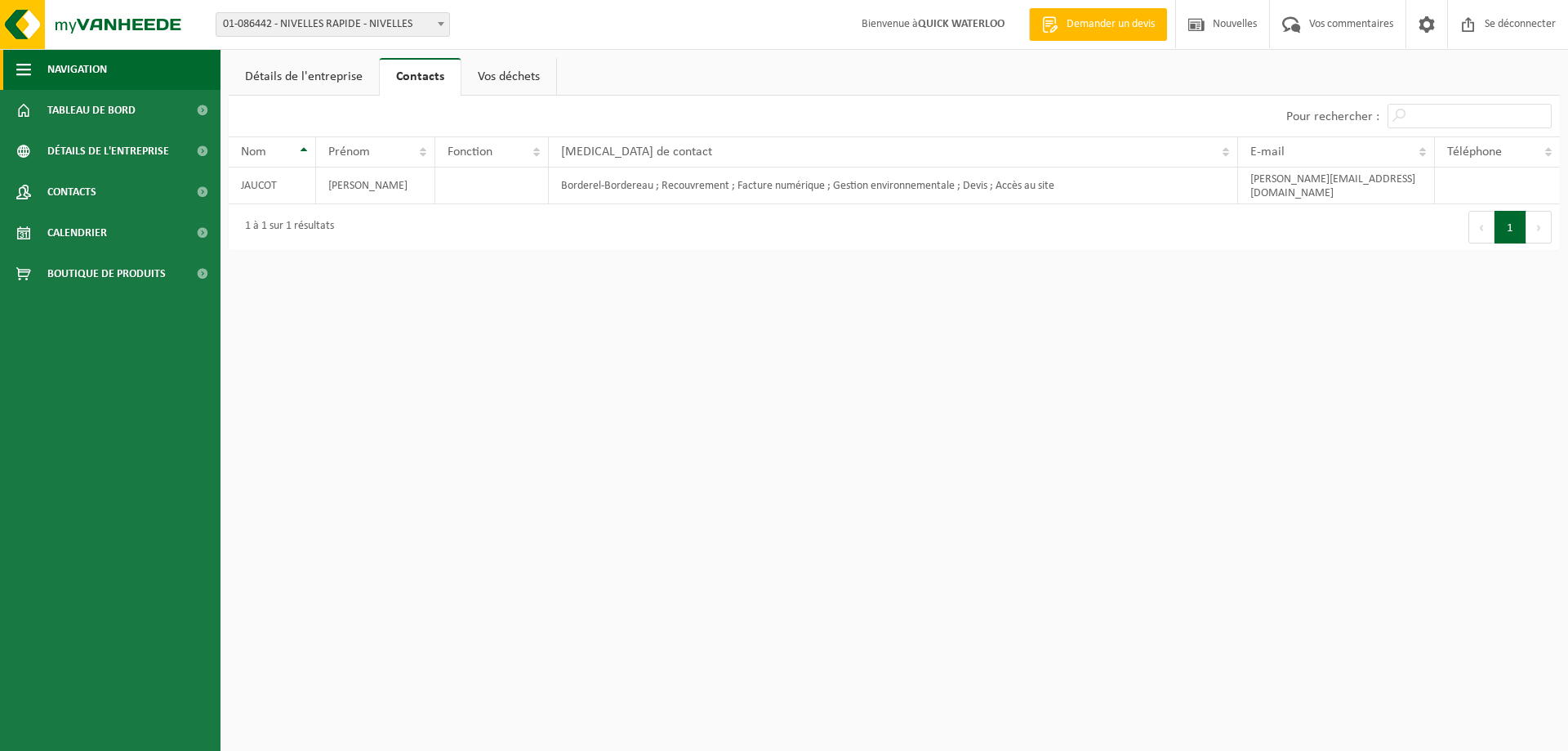
click at [130, 73] on button "Navigation" at bounding box center [110, 69] width 221 height 41
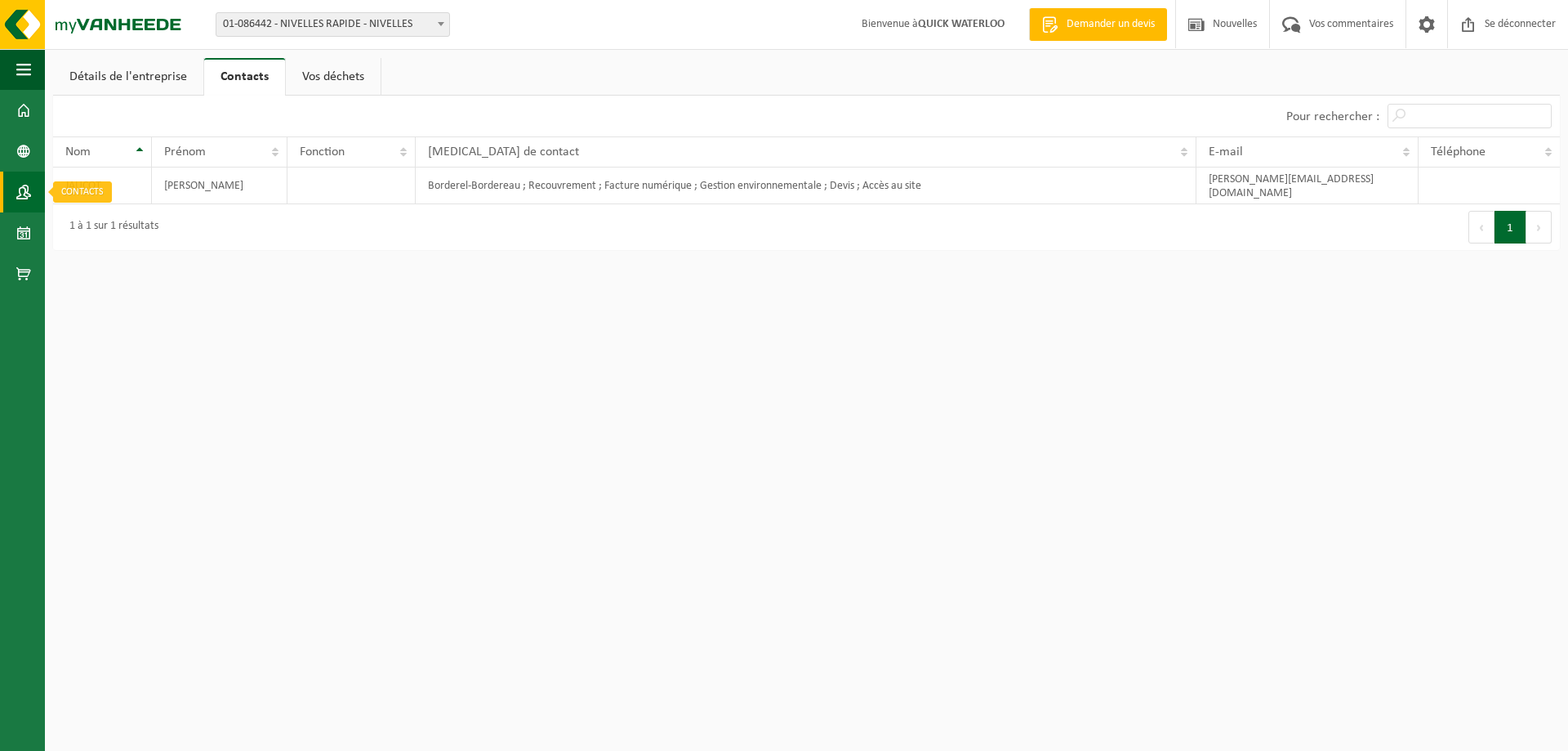
click at [26, 191] on span at bounding box center [23, 192] width 15 height 41
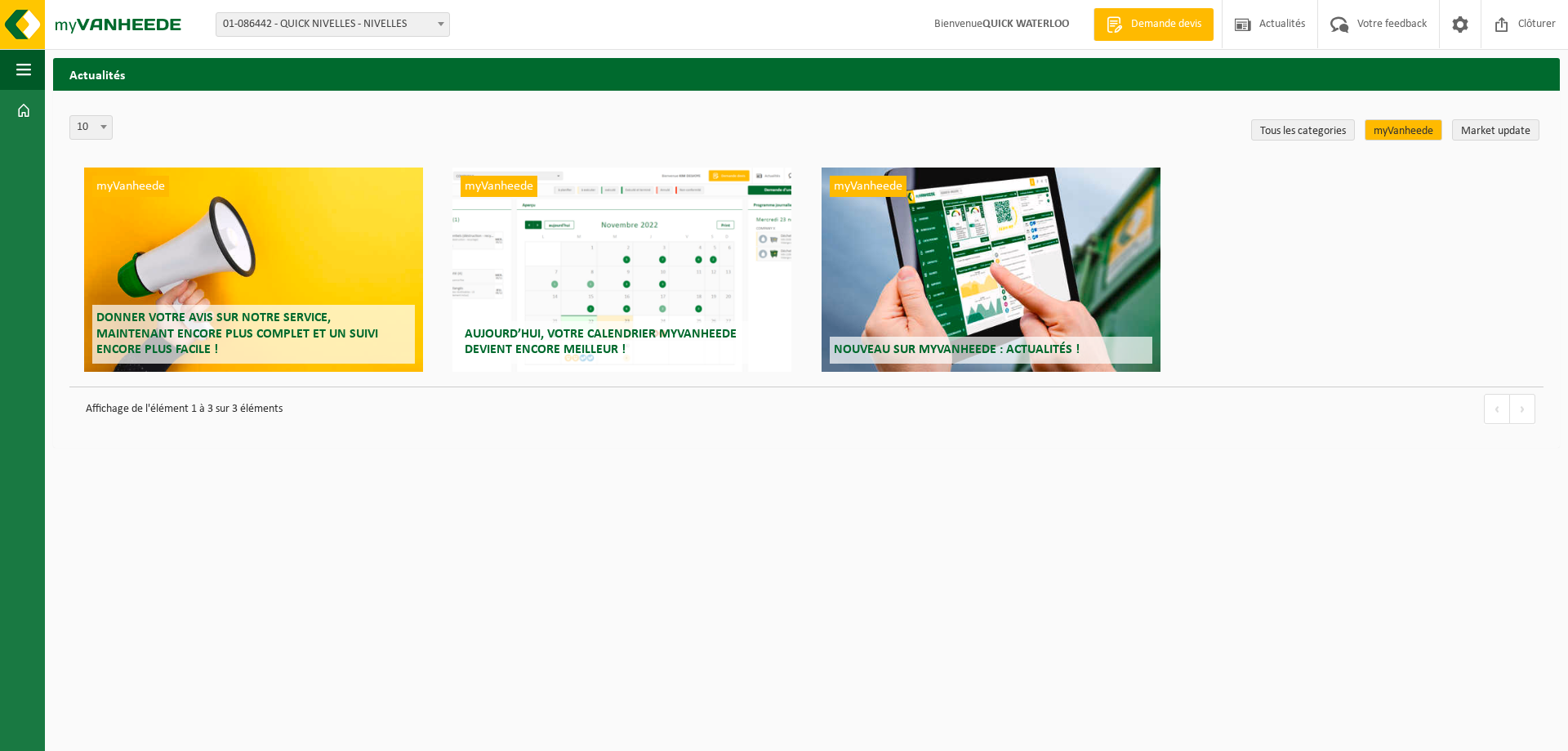
select select "85375"
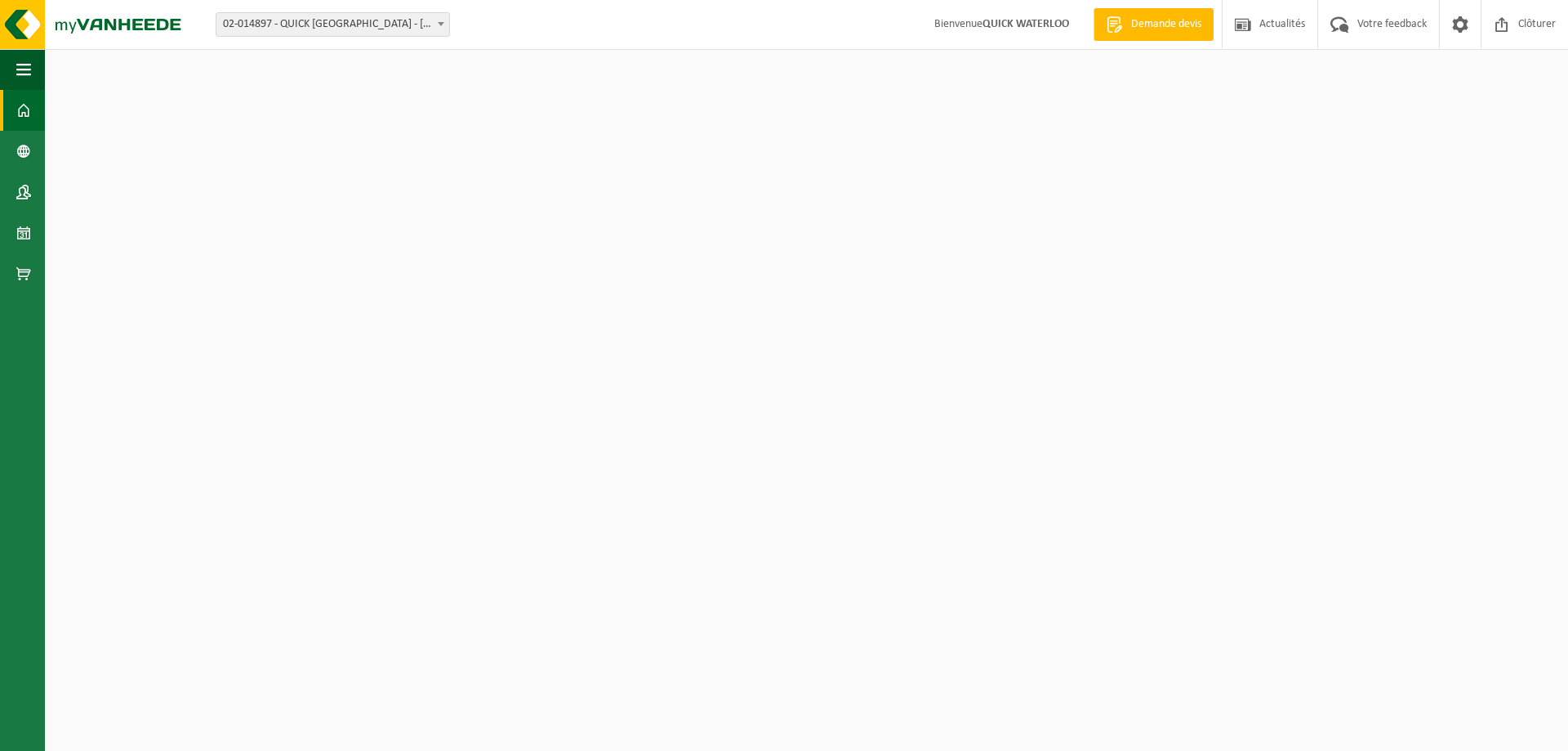
select select "15615"
